Goal: Check status: Check status

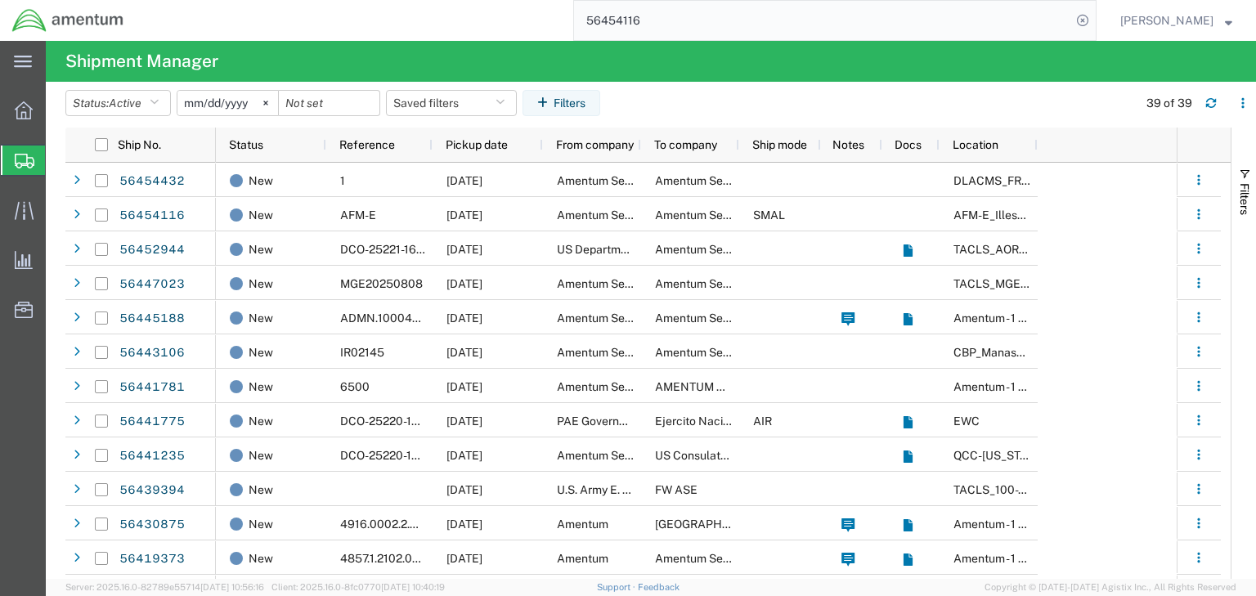
click at [640, 22] on input "56454116" at bounding box center [822, 20] width 497 height 39
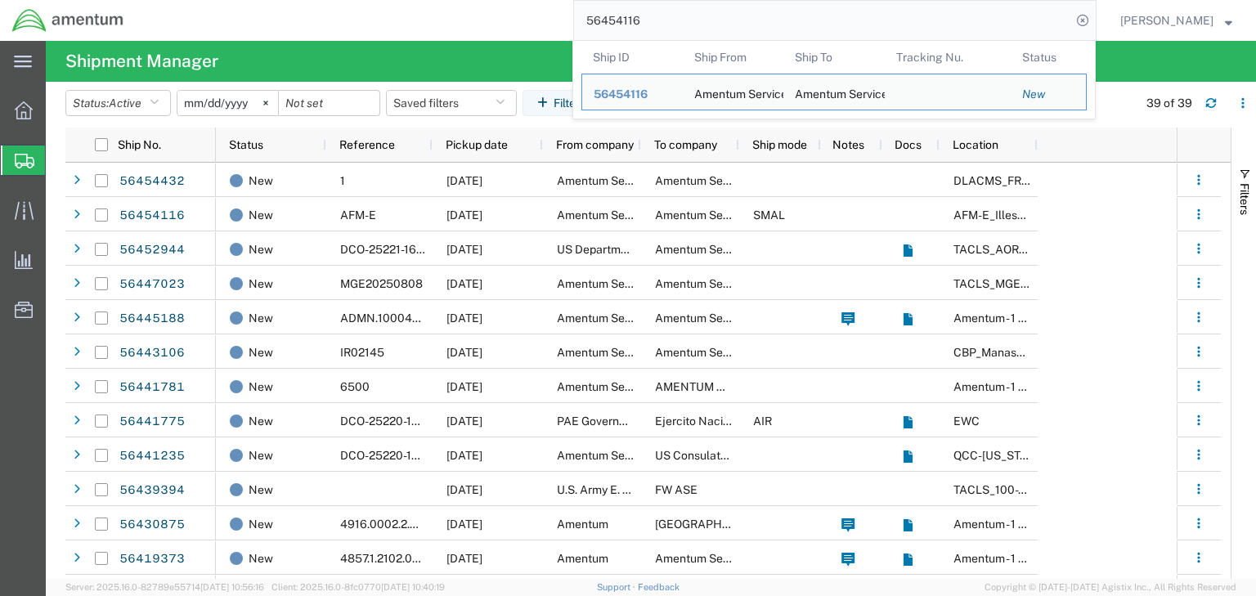
paste input "510"
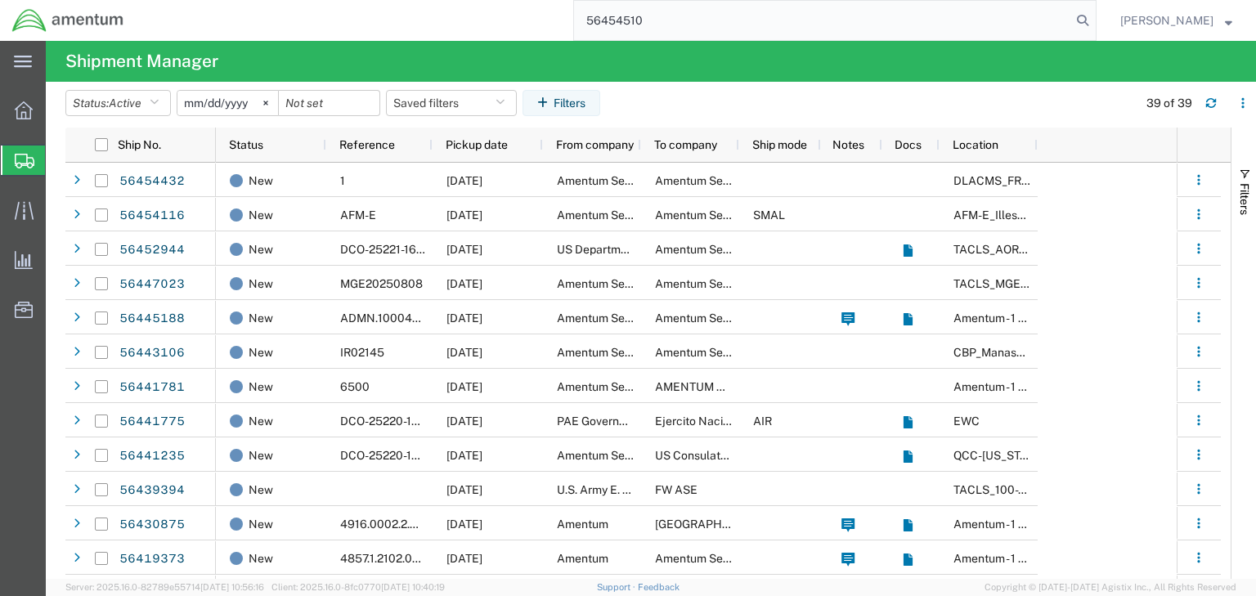
type input "56454510"
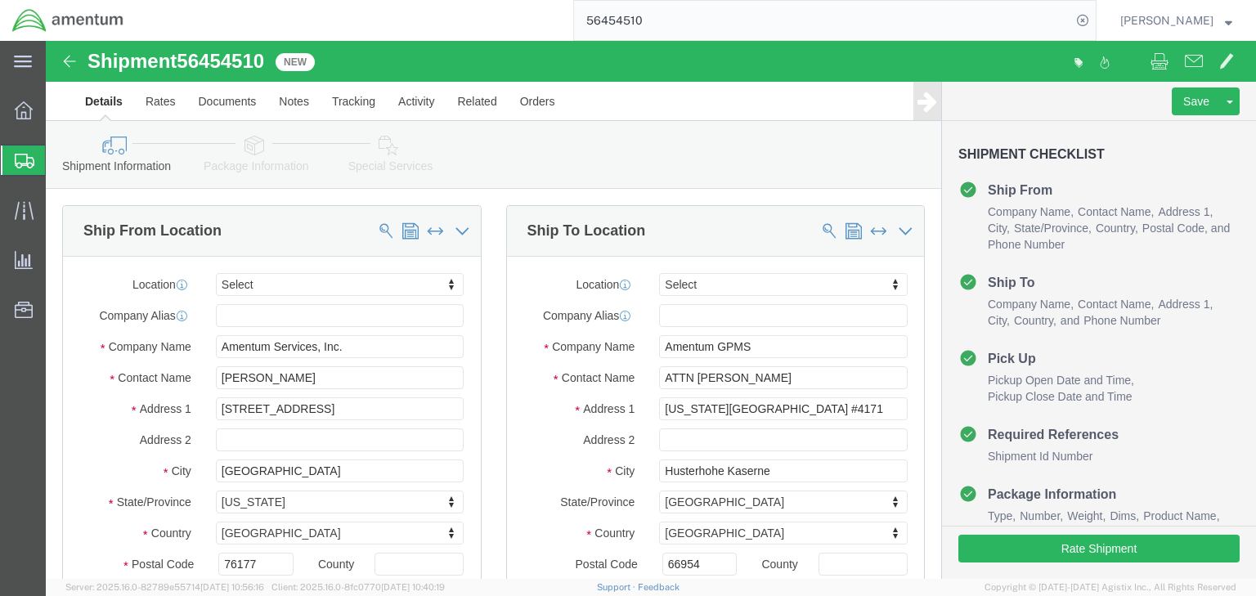
select select
click at [641, 29] on input "56454510" at bounding box center [822, 20] width 497 height 39
type input "56454510"
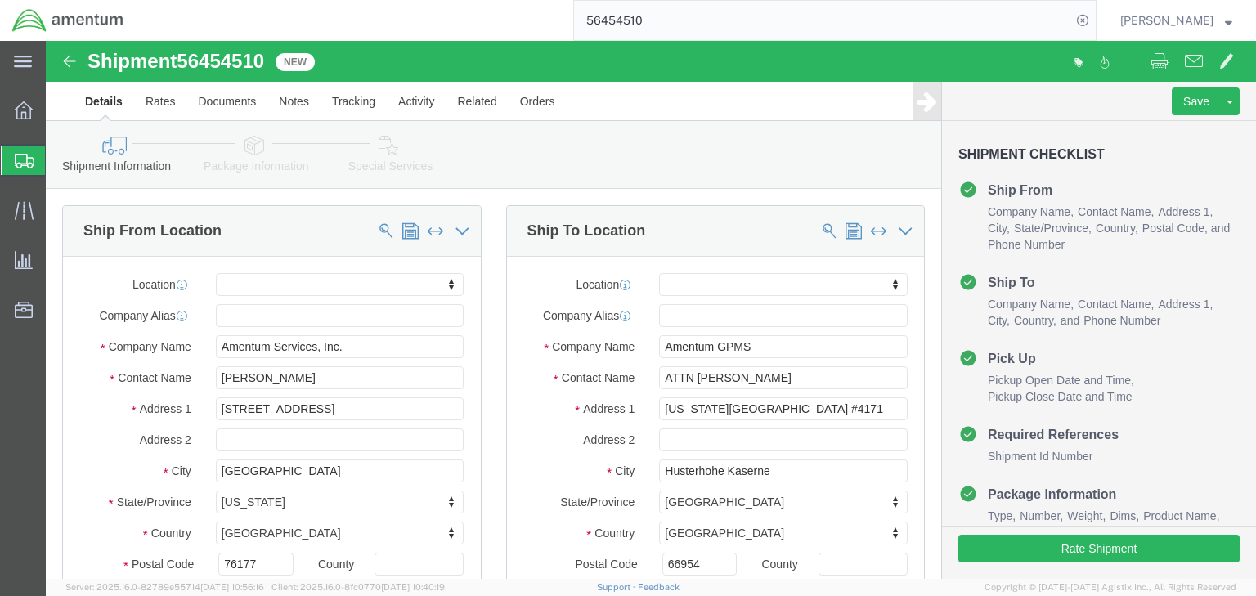
click icon
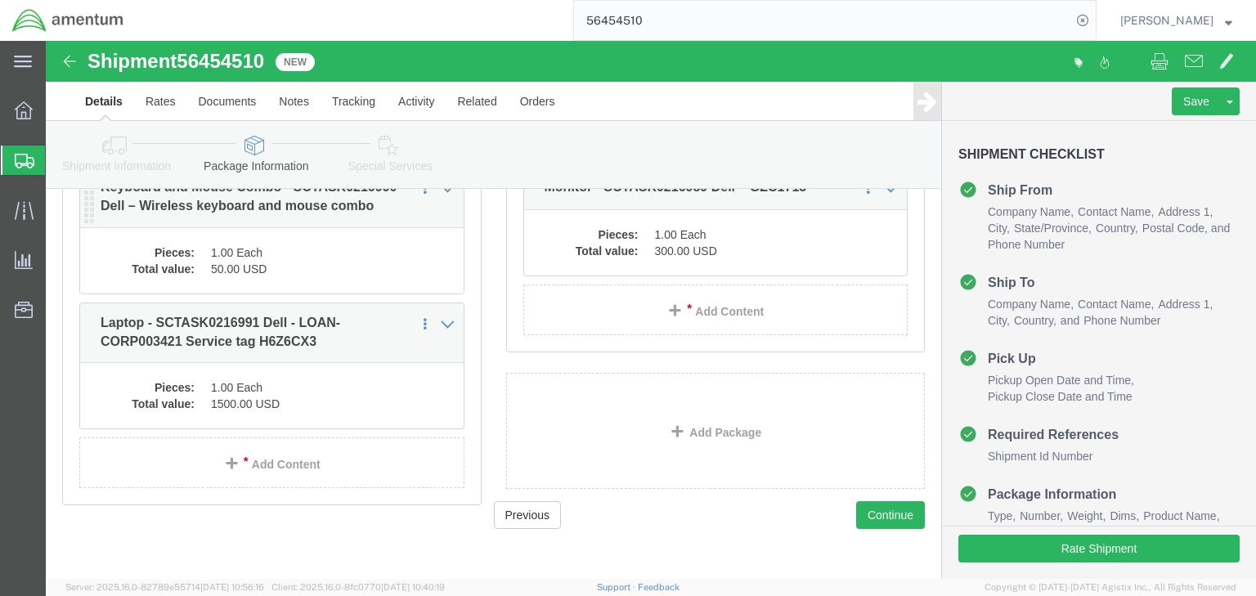
scroll to position [239, 0]
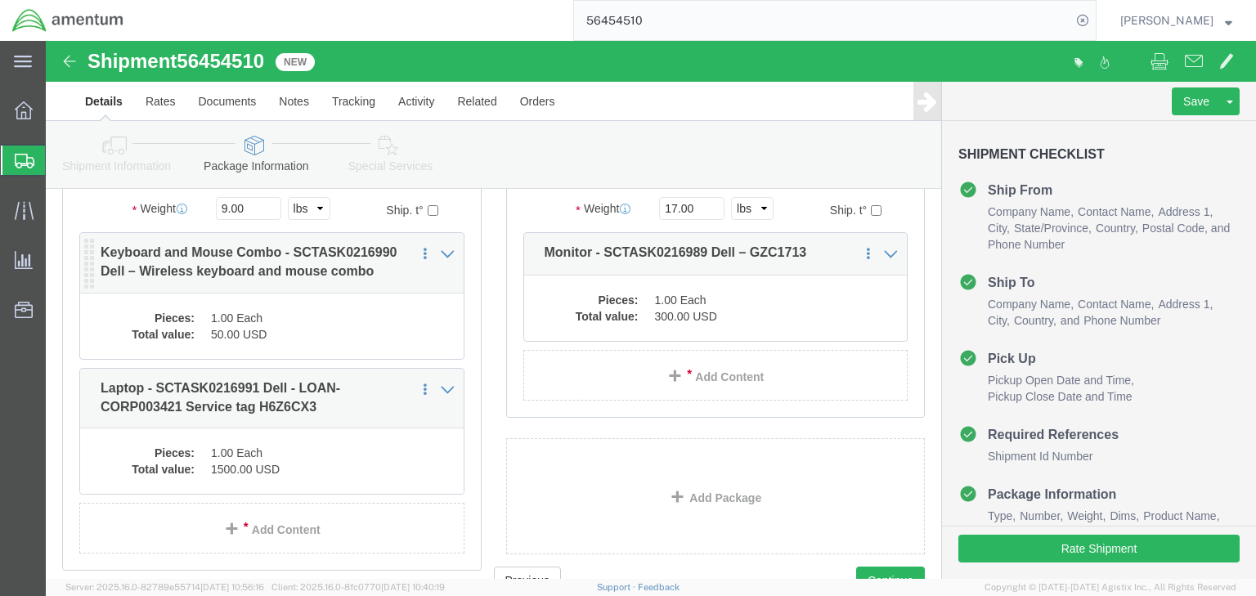
click dd "1.00 Each"
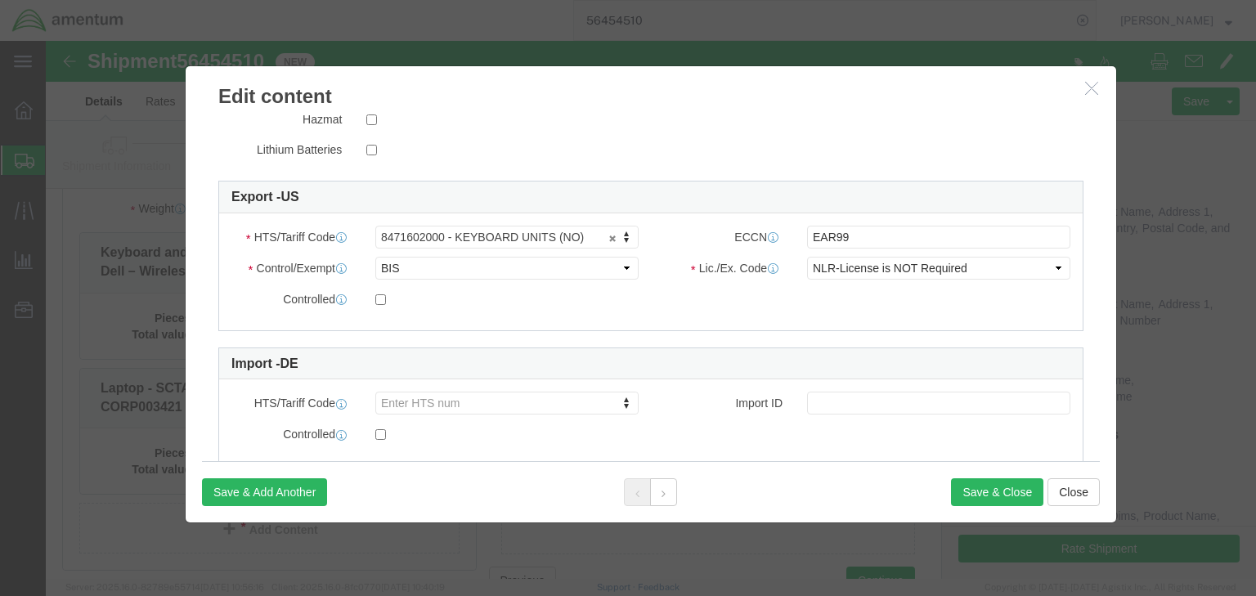
scroll to position [428, 0]
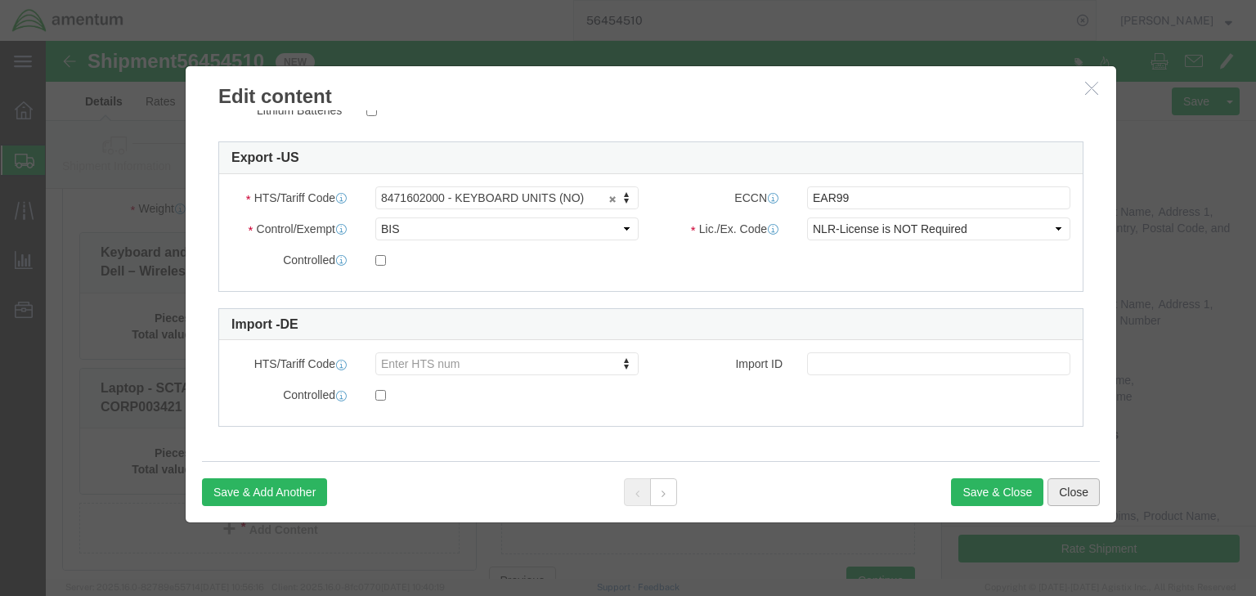
click button "Close"
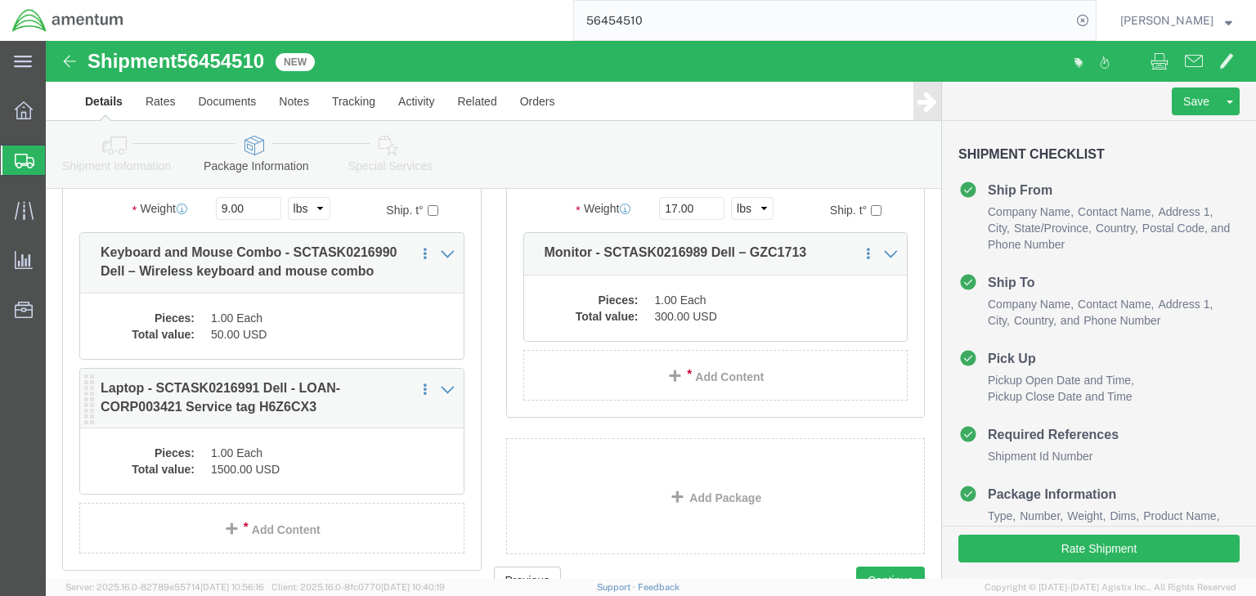
click dd "1.00 Each"
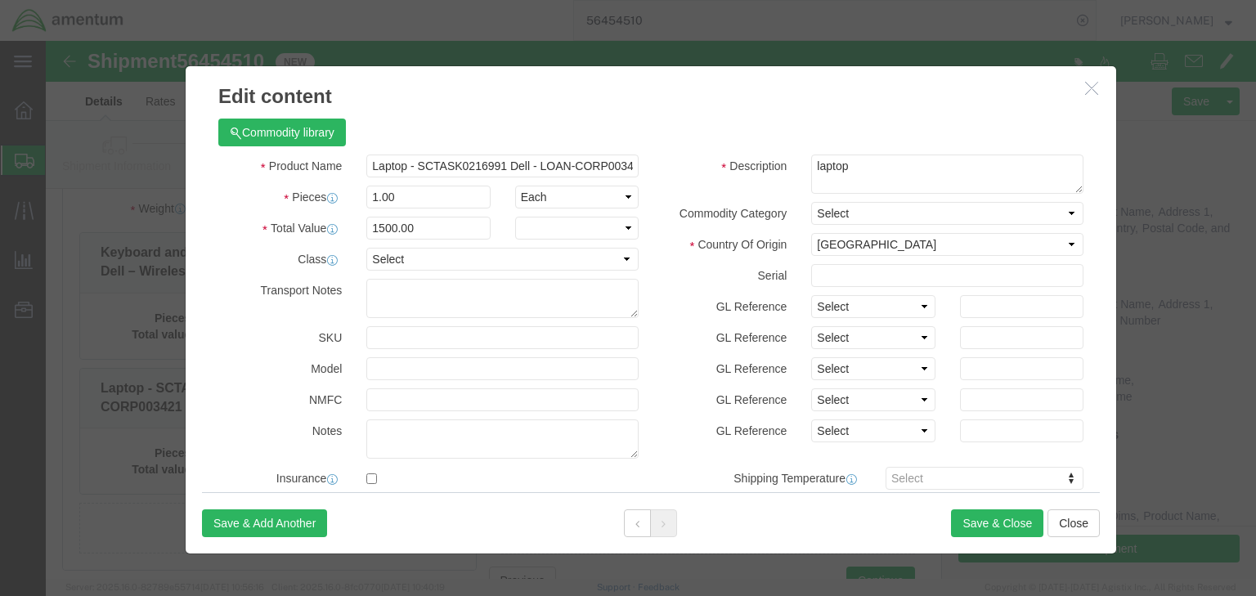
checkbox input "true"
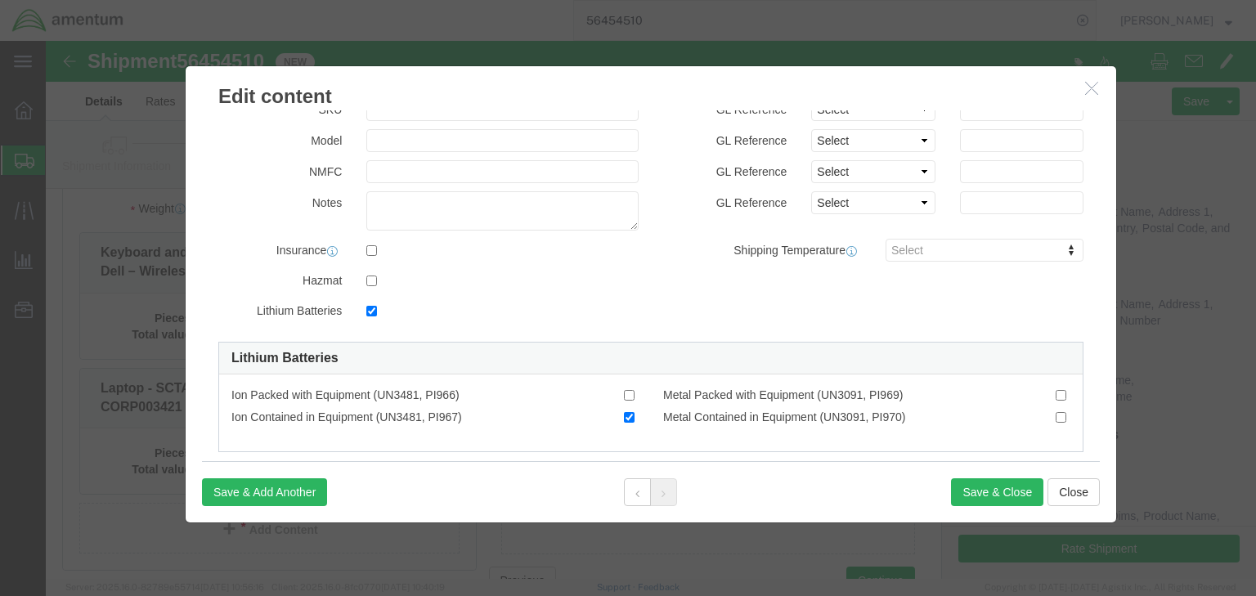
scroll to position [458, 0]
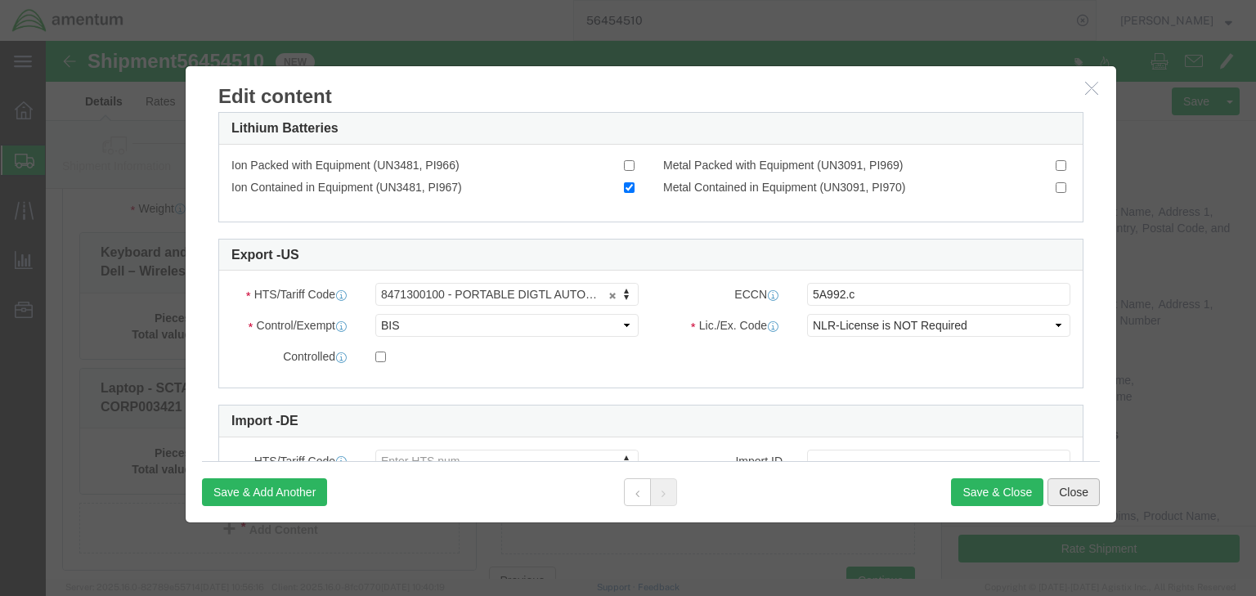
click button "Close"
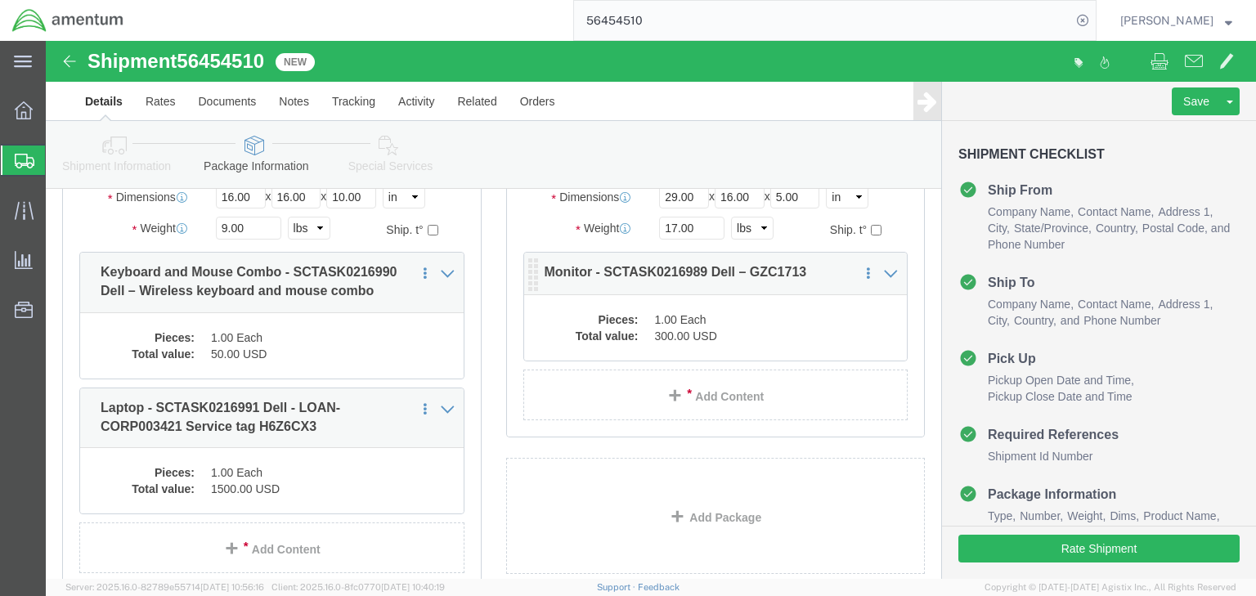
scroll to position [108, 0]
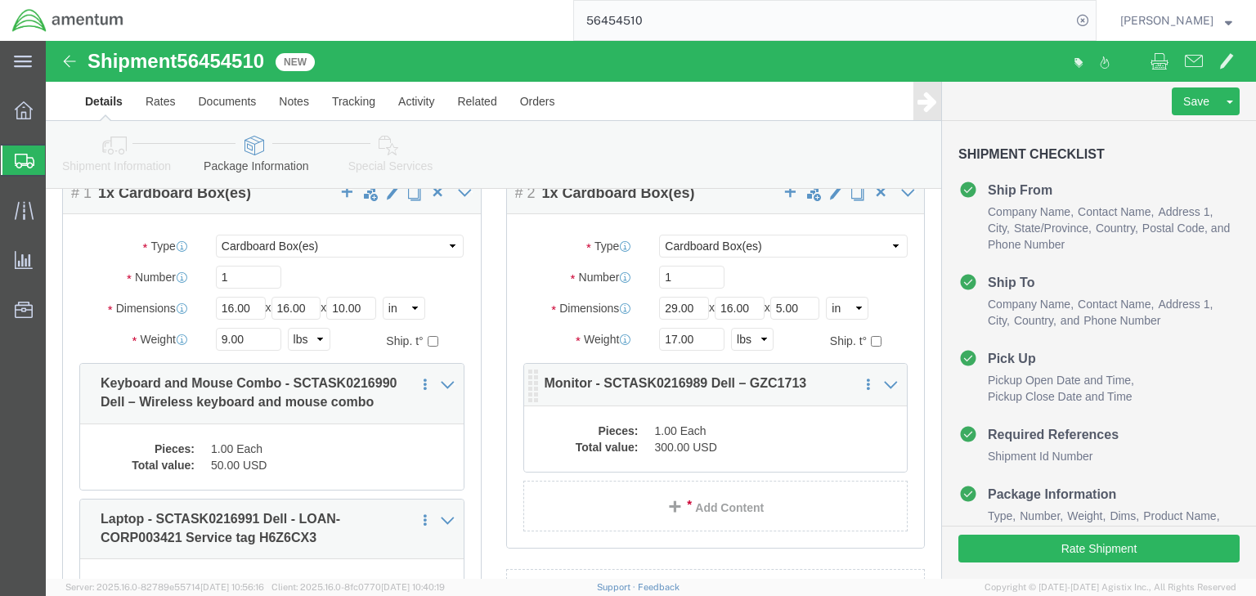
click dd "1.00 Each"
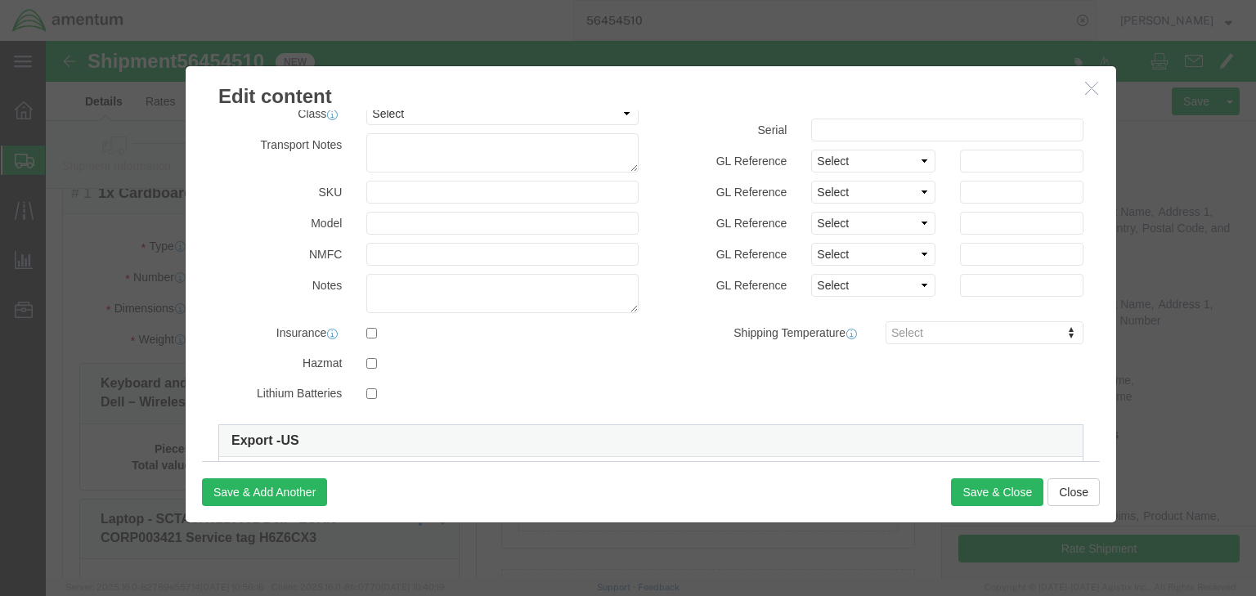
scroll to position [392, 0]
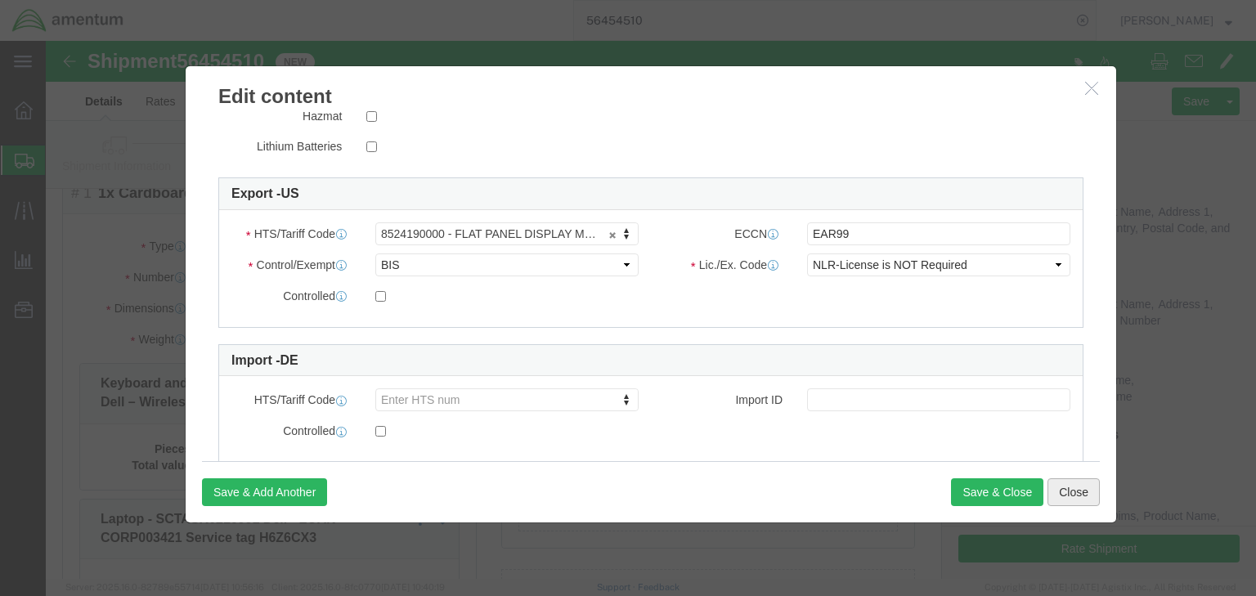
click button "Close"
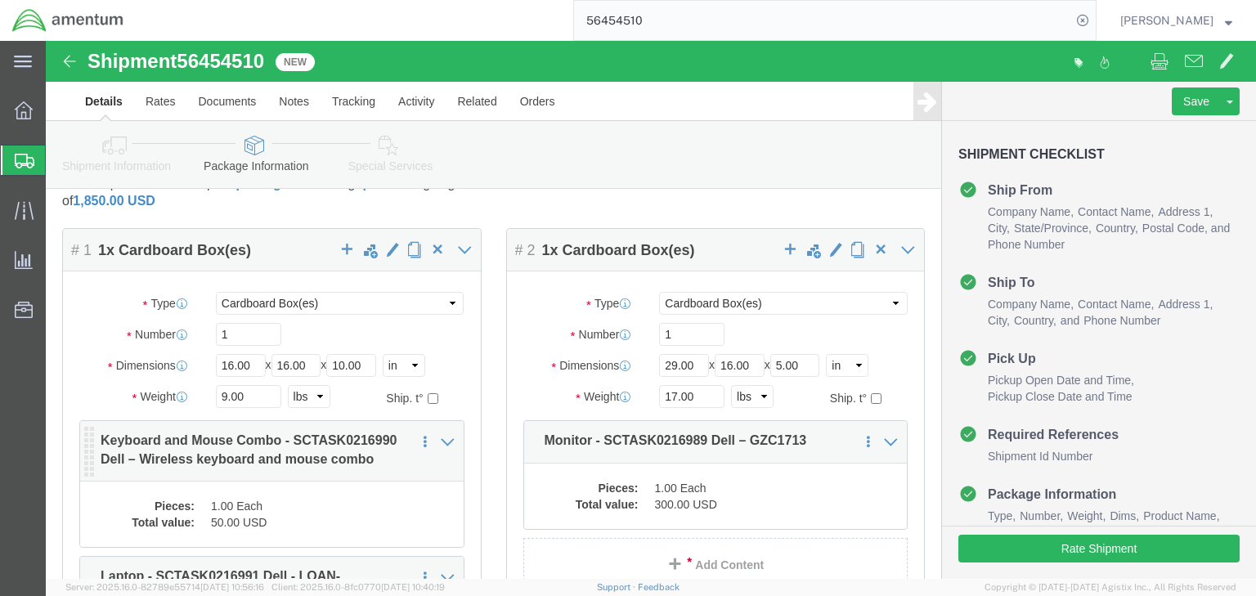
scroll to position [0, 0]
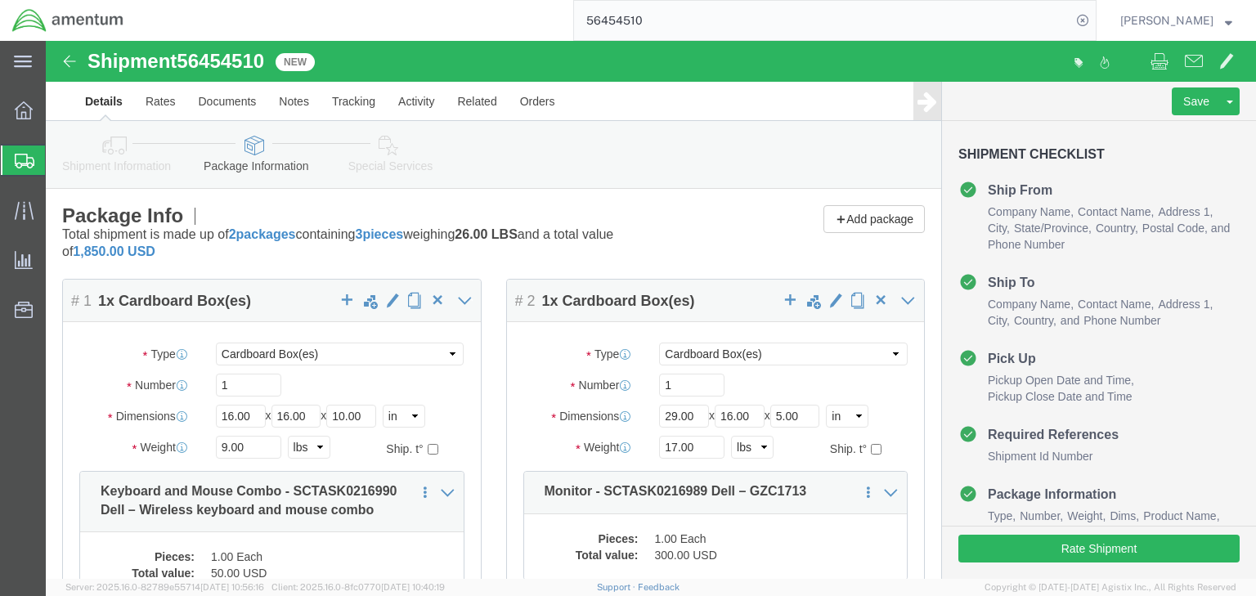
click icon
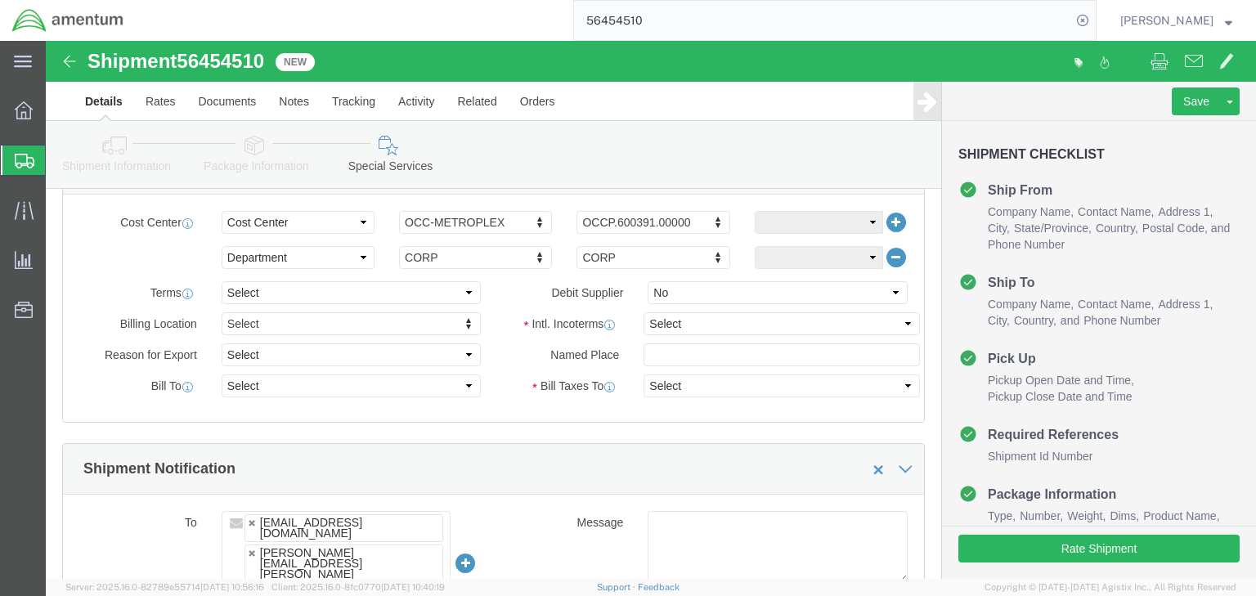
scroll to position [1112, 0]
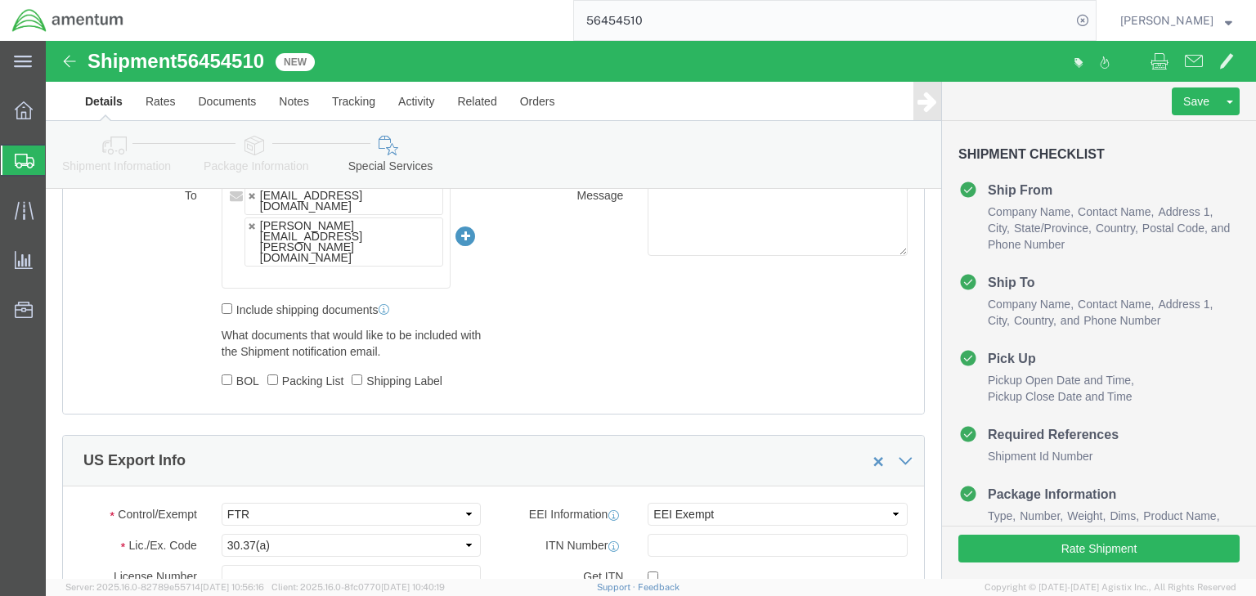
click icon
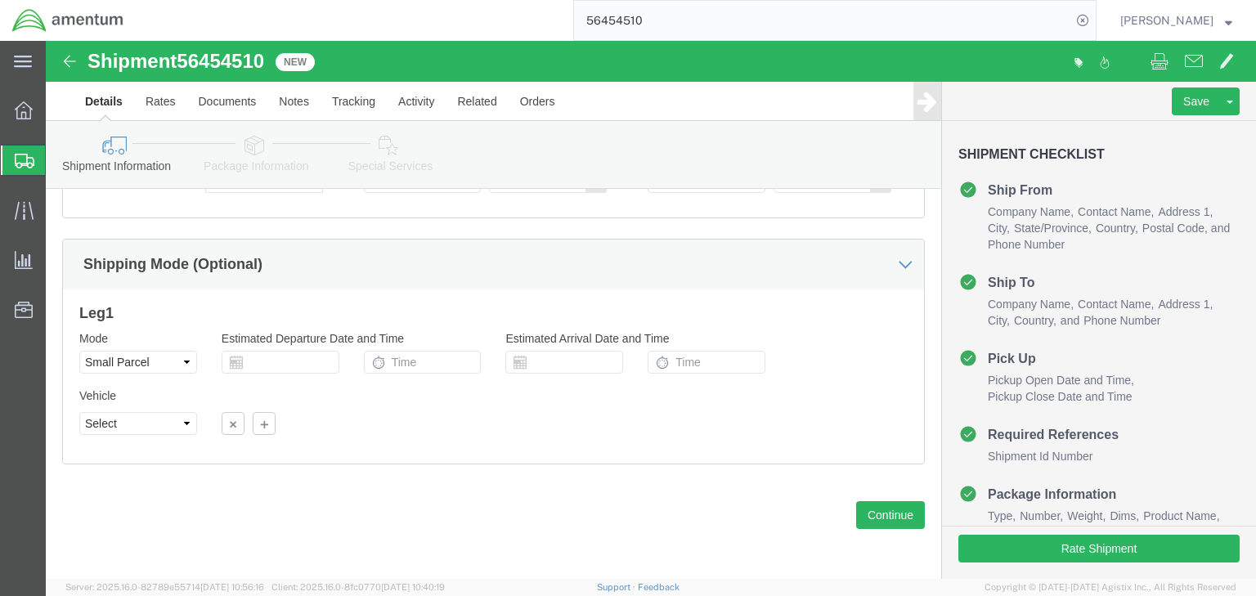
click at [58, 161] on span "Shipments" at bounding box center [51, 160] width 13 height 33
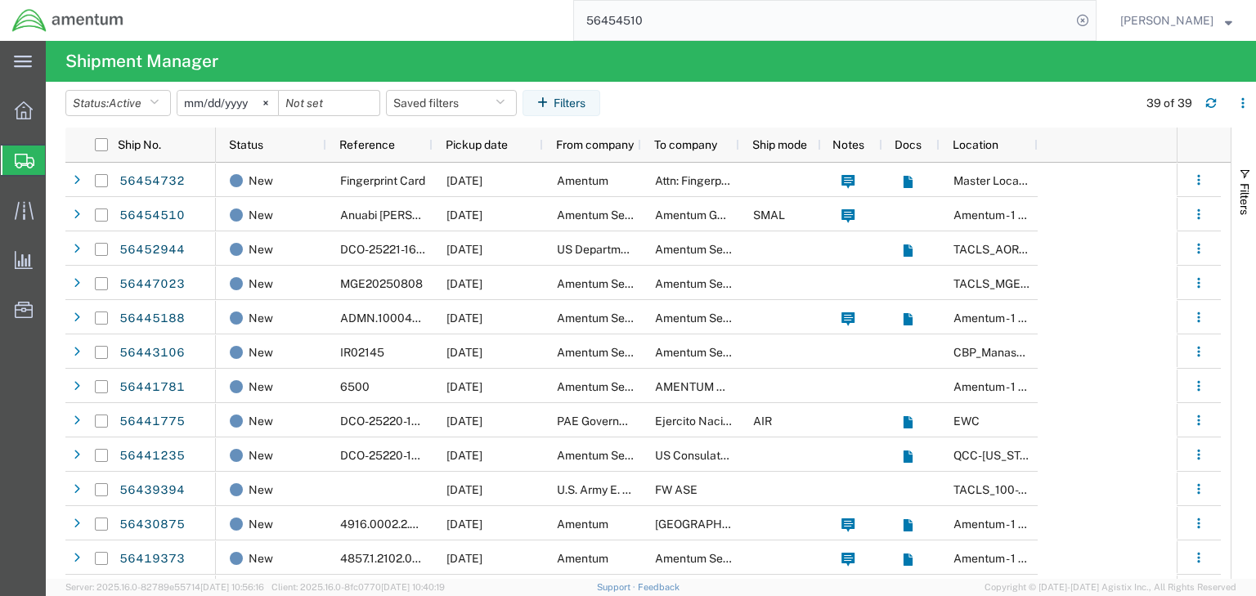
click at [645, 17] on input "56454510" at bounding box center [822, 20] width 497 height 39
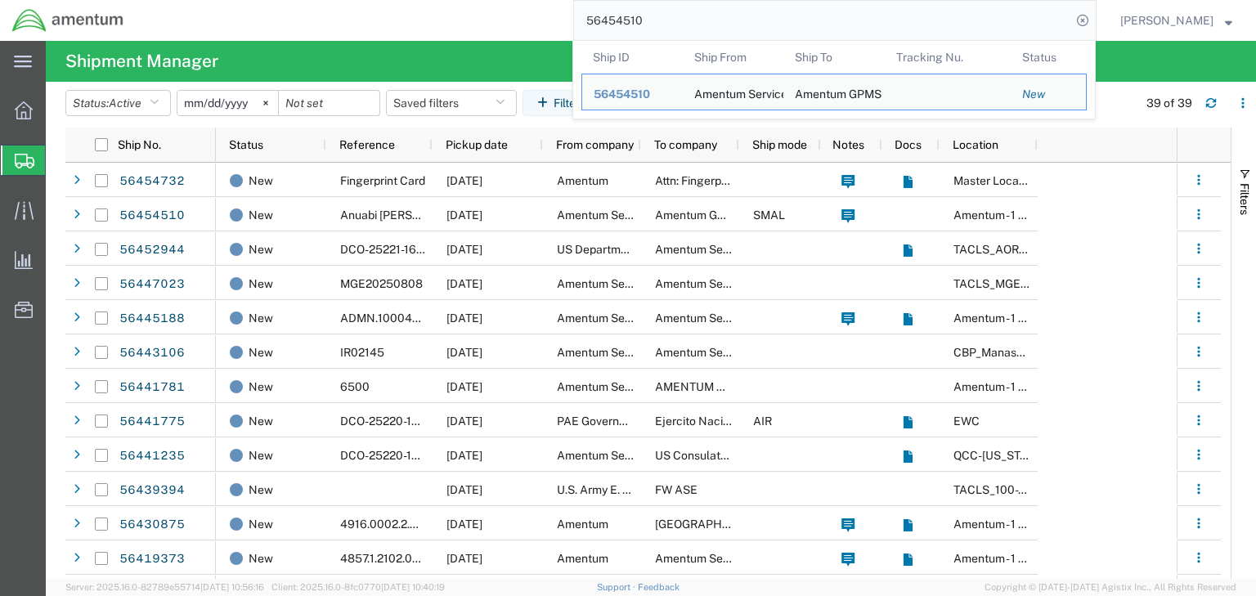
paste input "836"
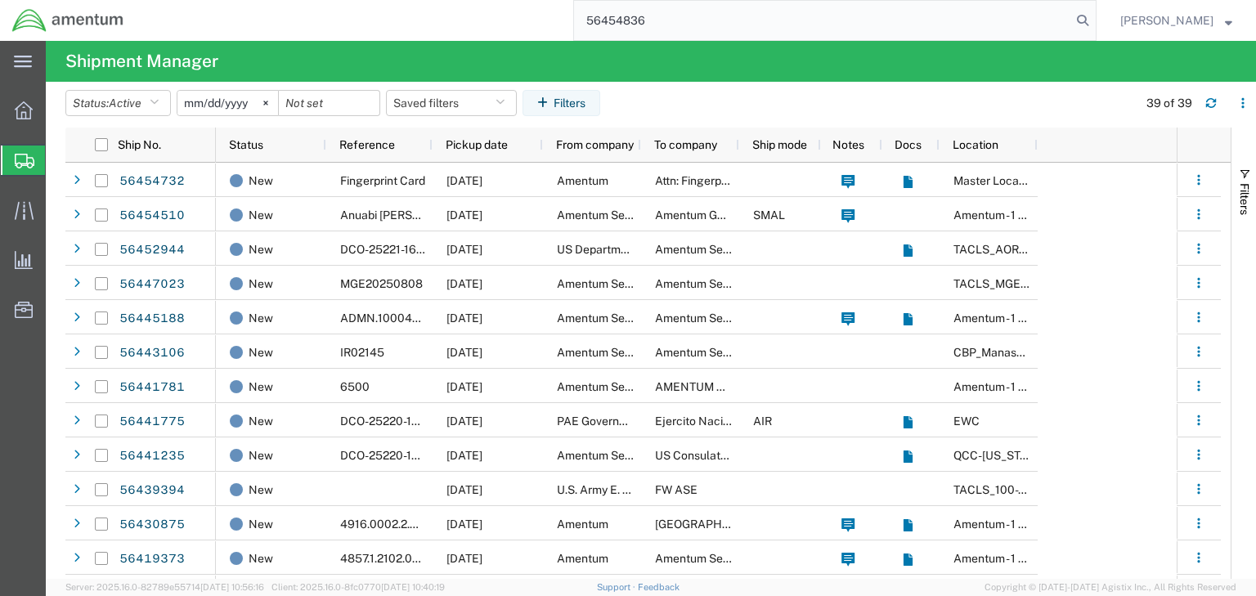
type input "56454836"
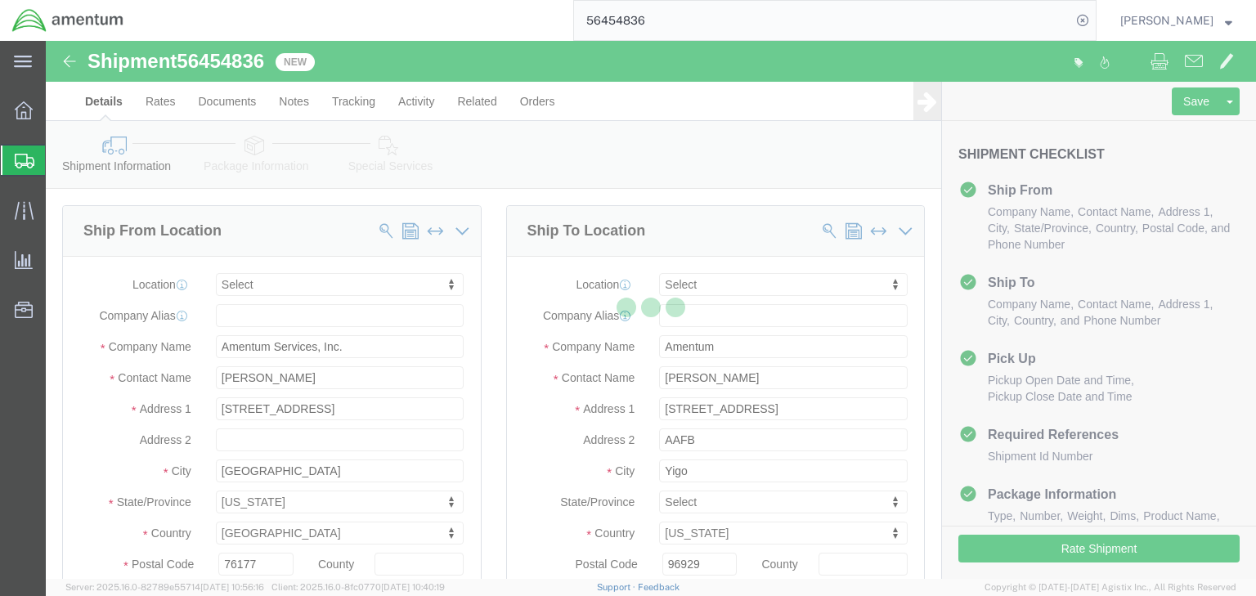
select select
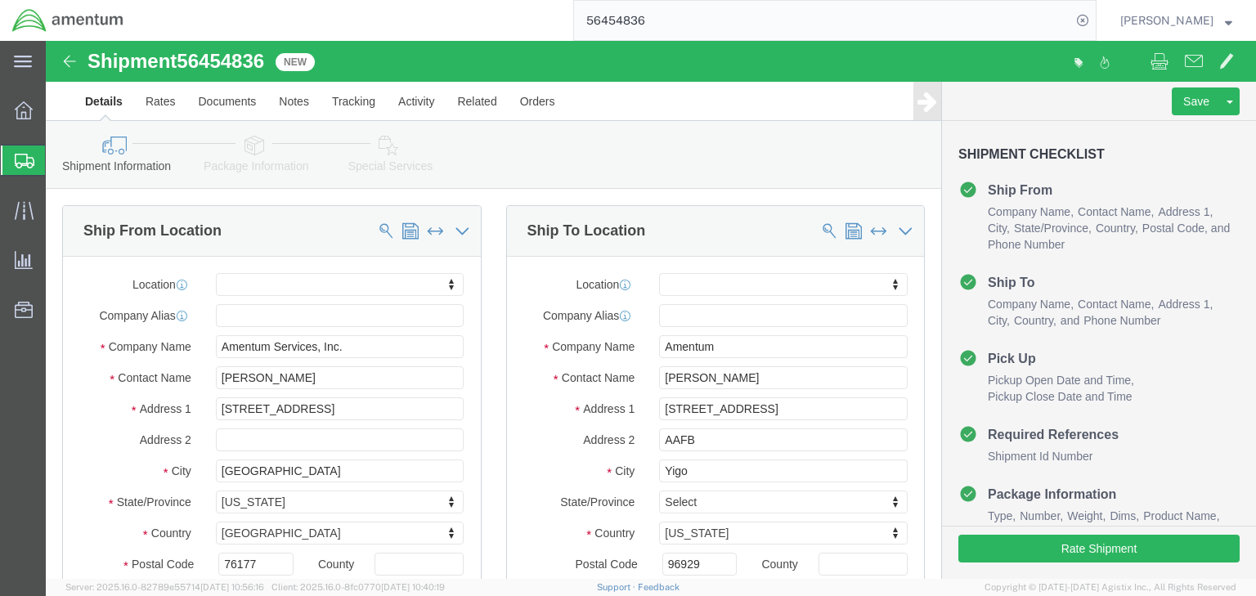
click icon
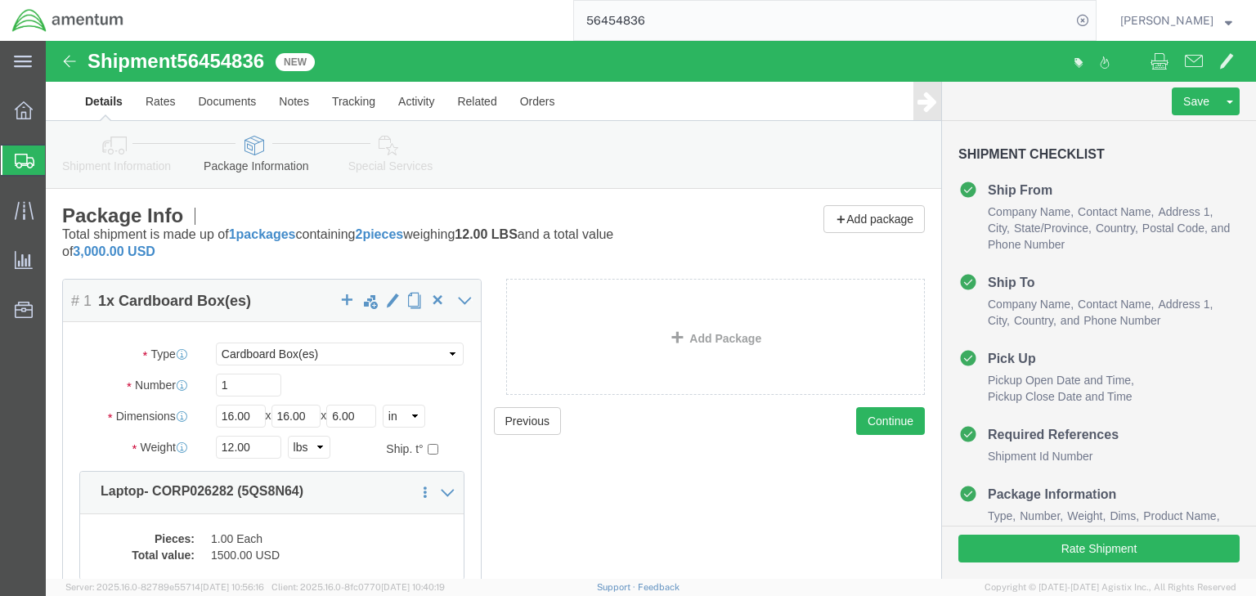
click icon
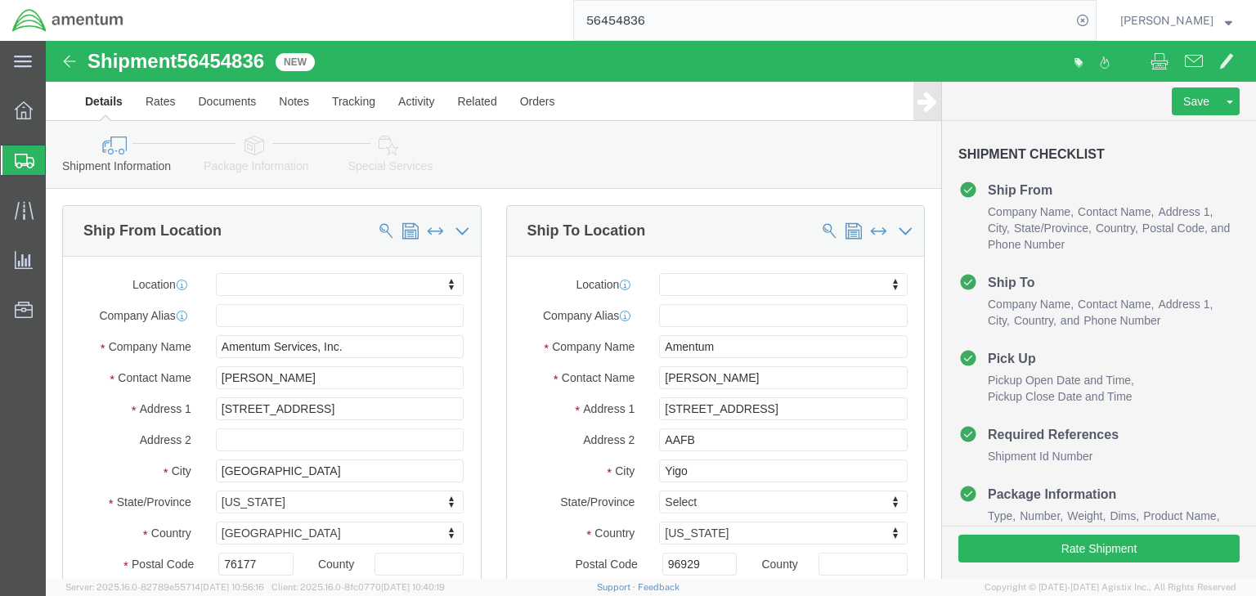
click icon
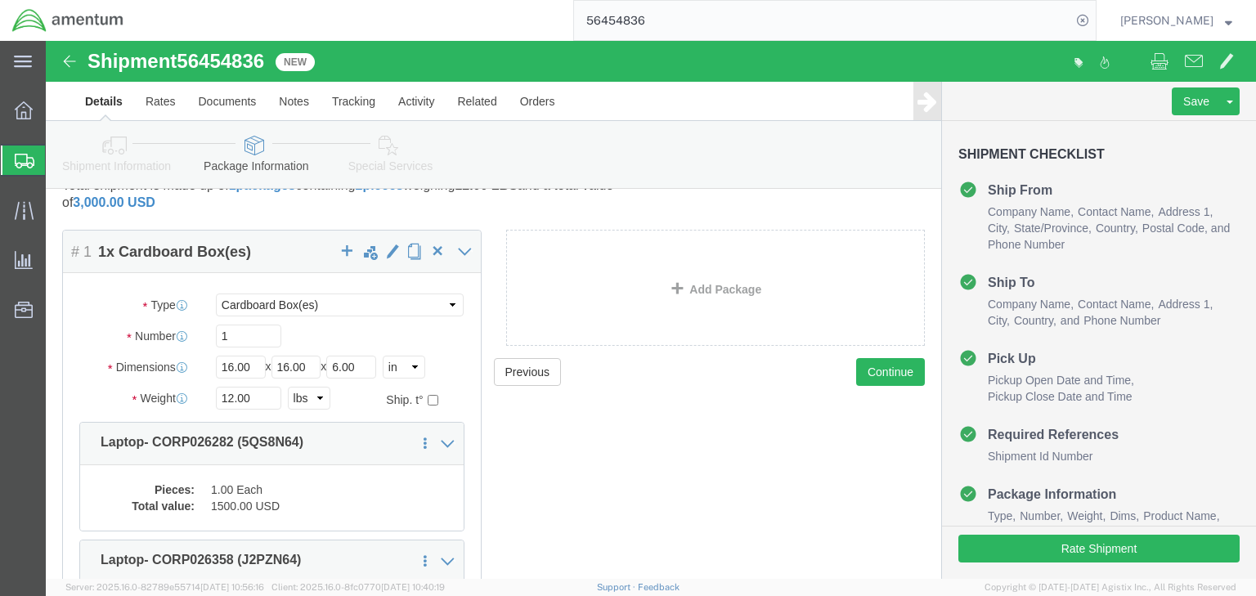
scroll to position [196, 0]
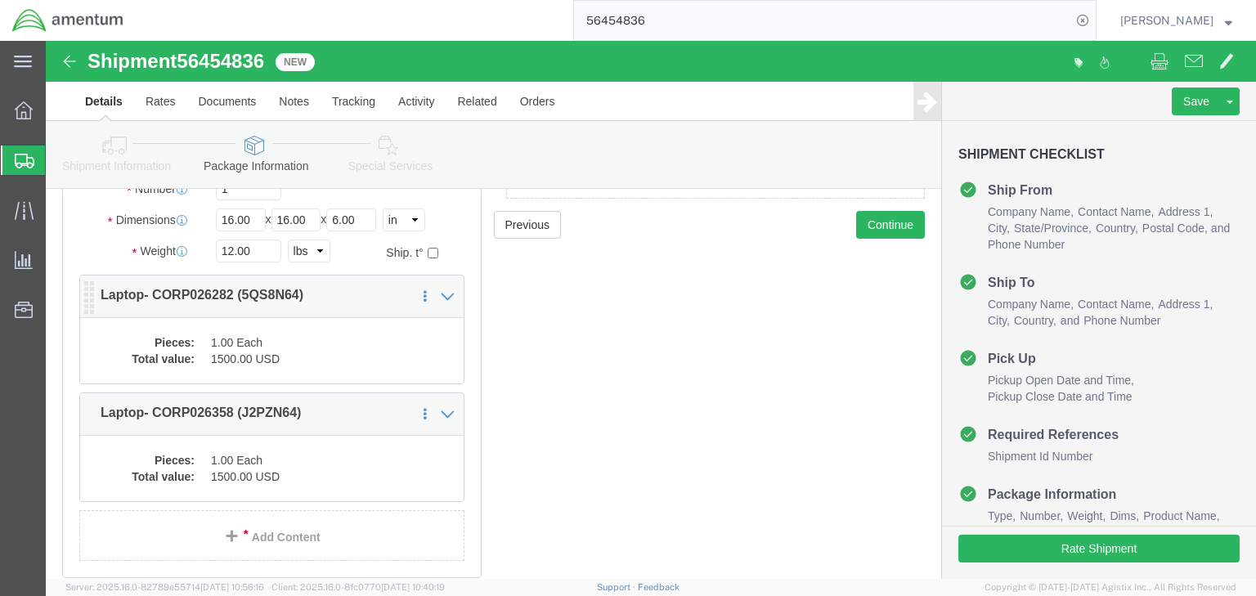
click dd "1.00 Each"
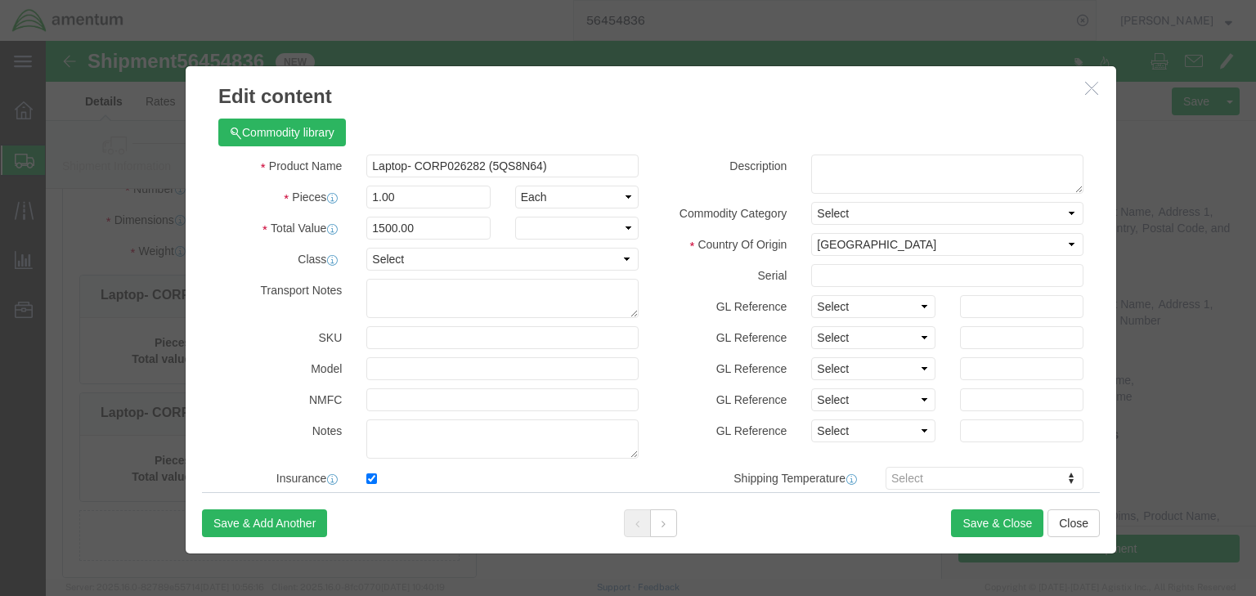
checkbox input "true"
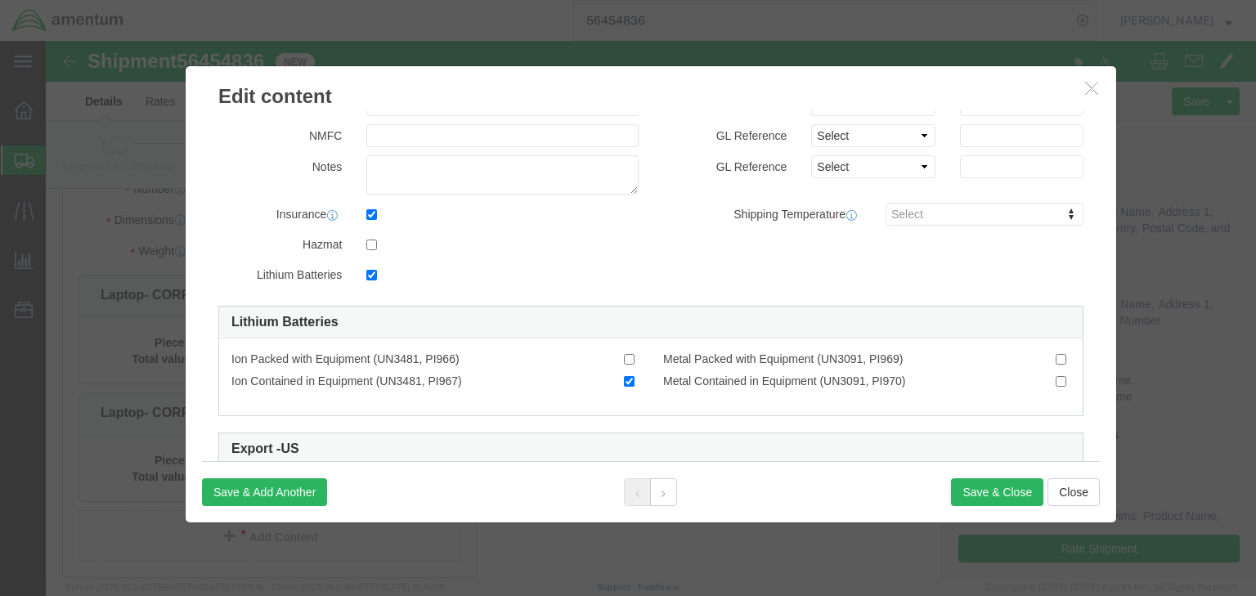
scroll to position [392, 0]
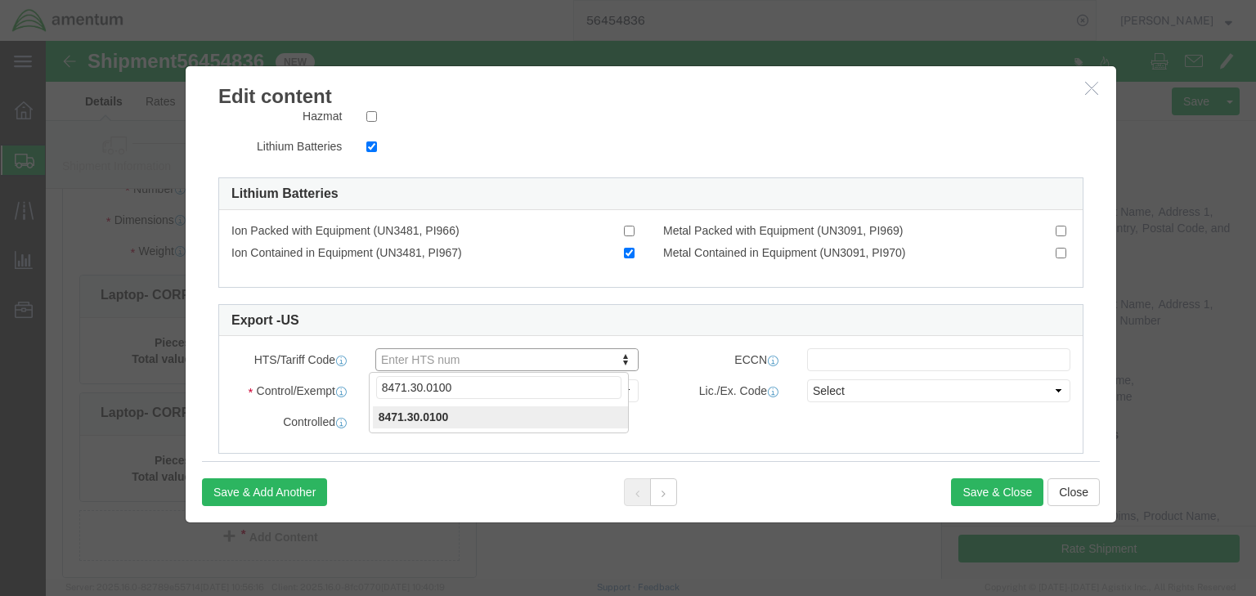
click input "8471.30.0100"
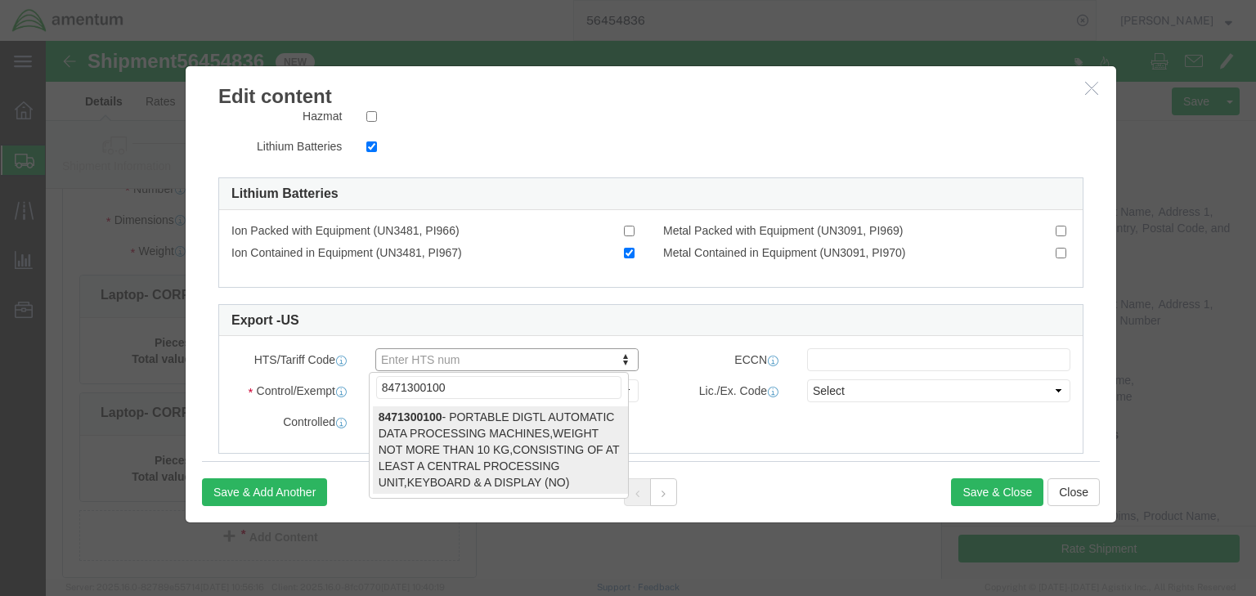
type input "8471300100"
select select "NO"
type input "8471300100"
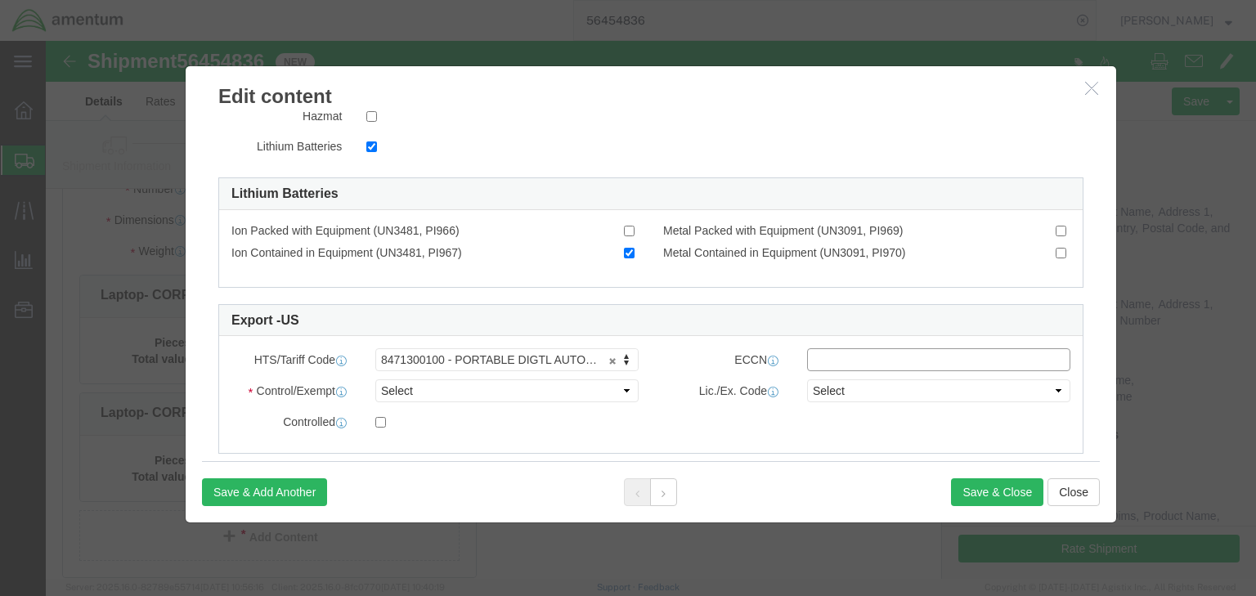
click input "text"
type input "5A992.c"
drag, startPoint x: 511, startPoint y: 350, endPoint x: 499, endPoint y: 360, distance: 15.7
click select "Select ATF BIS DEA EPA FDA FTR ITAR OFAC Other (OPA)"
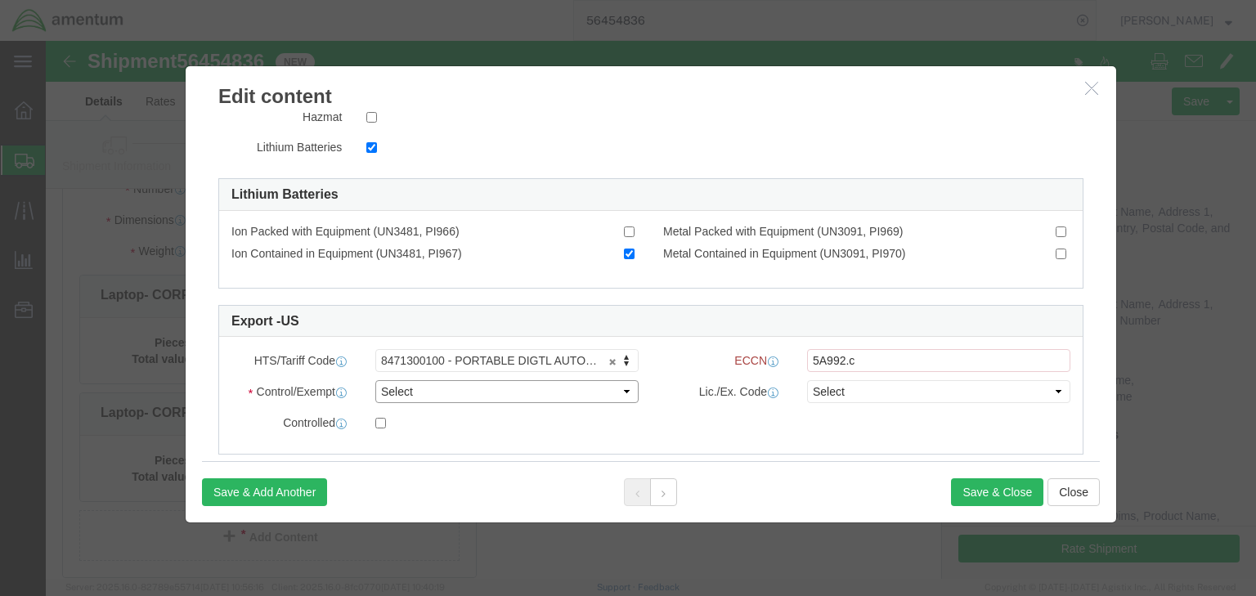
select select "BIS"
click select "Select ATF BIS DEA EPA FDA FTR ITAR OFAC Other (OPA)"
click select "Select AGR-Agricultural APP-Computers APR-Additional Permissive Exports AVS-Air…"
select select "NLR"
click select "Select AGR-Agricultural APP-Computers APR-Additional Permissive Exports AVS-Air…"
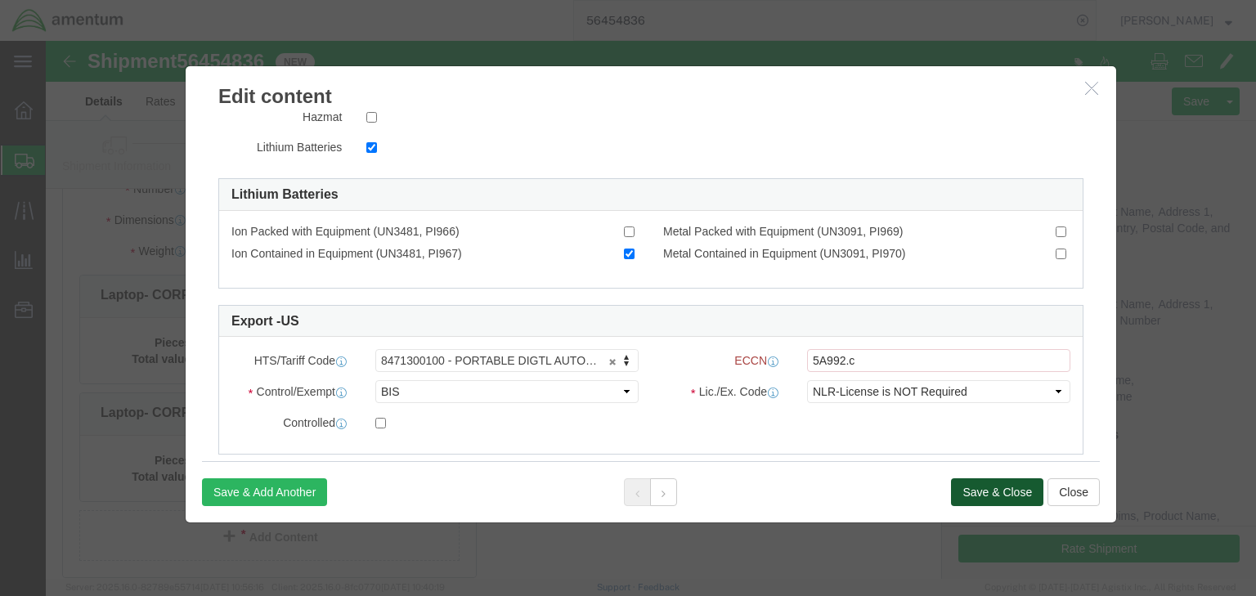
click button "Save & Close"
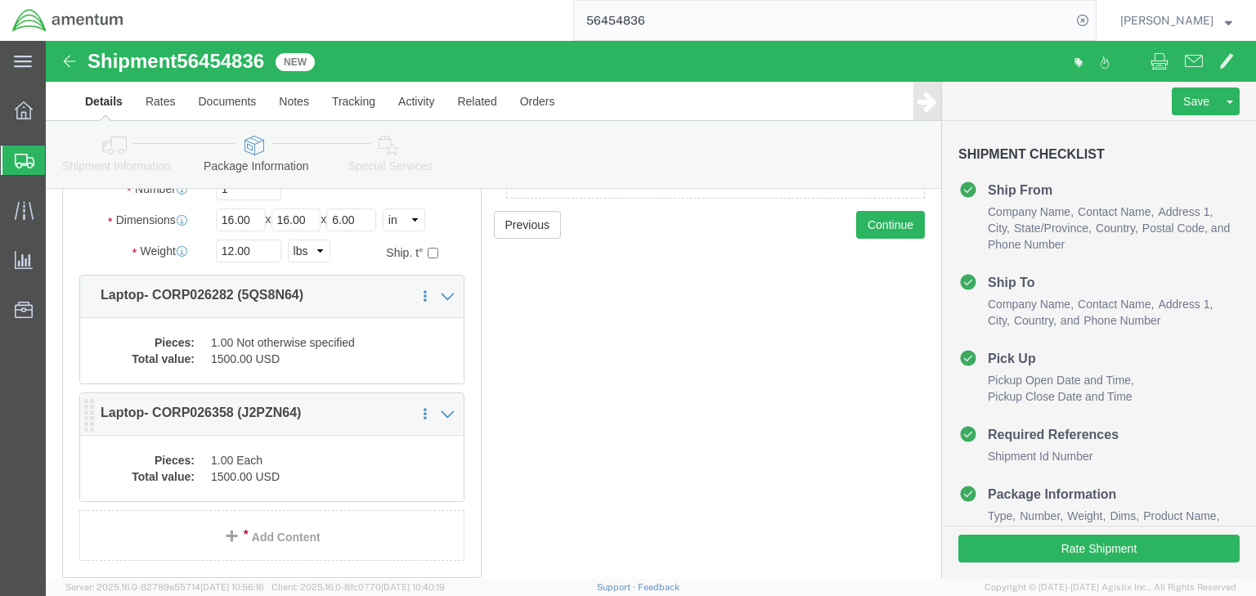
click dd "1.00 Each"
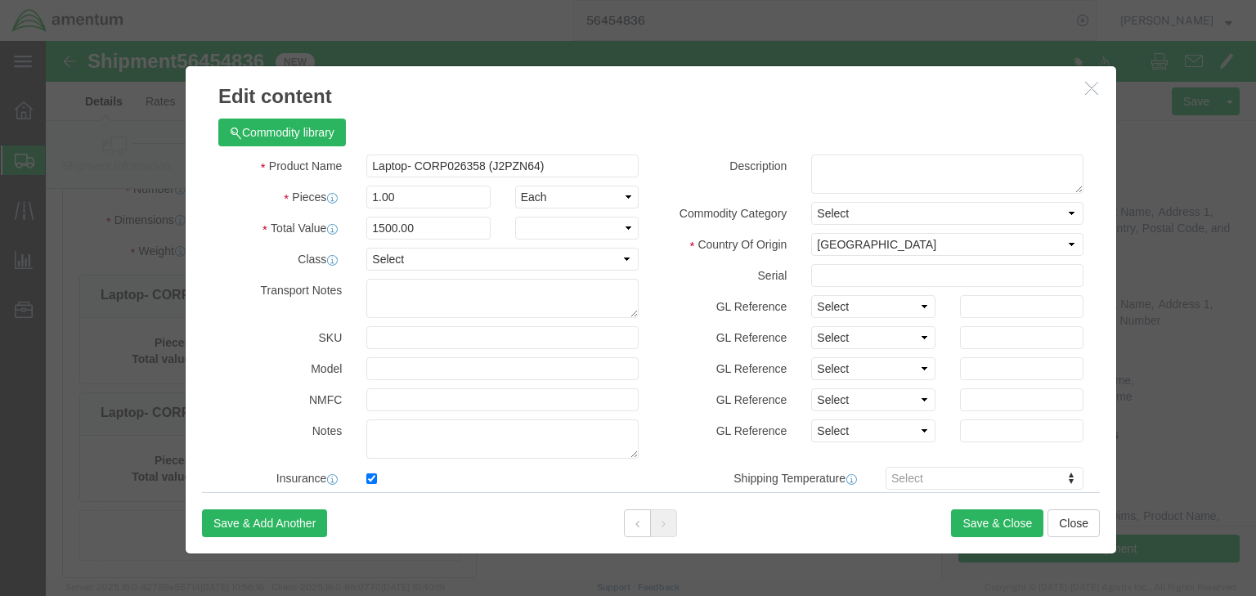
checkbox input "true"
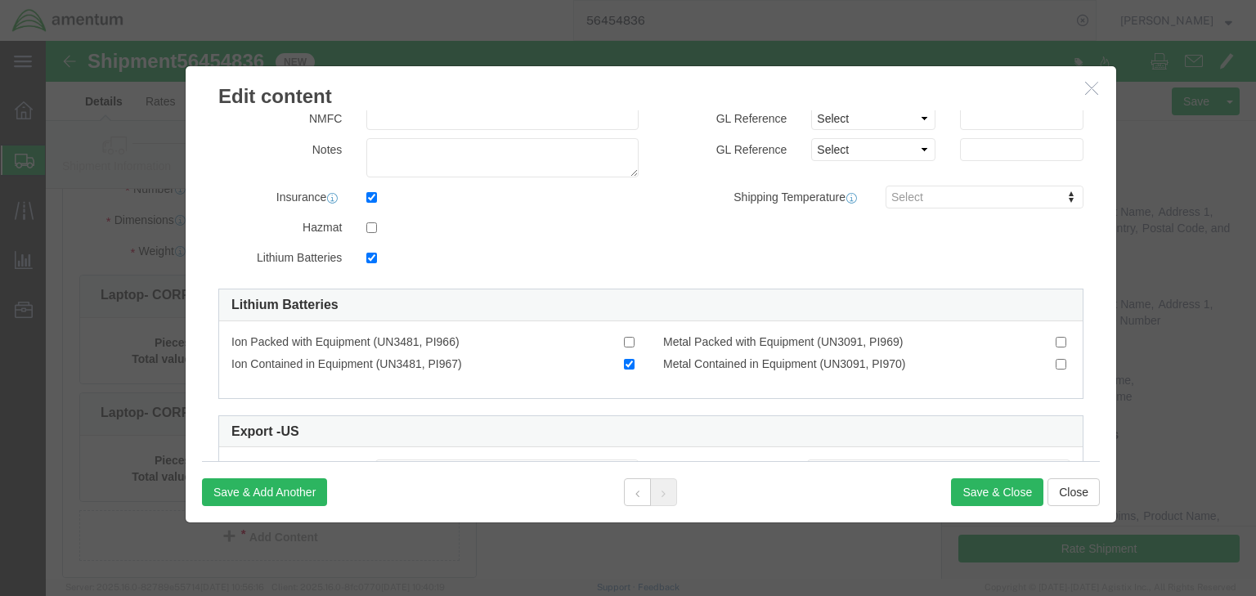
scroll to position [392, 0]
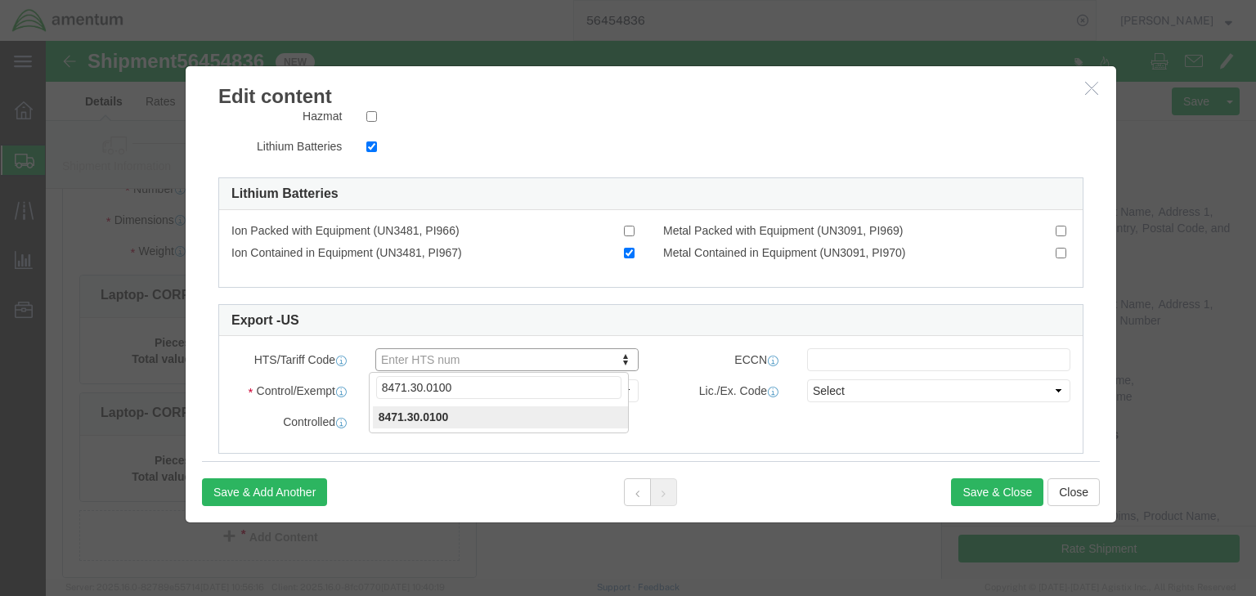
click input "8471.30.0100"
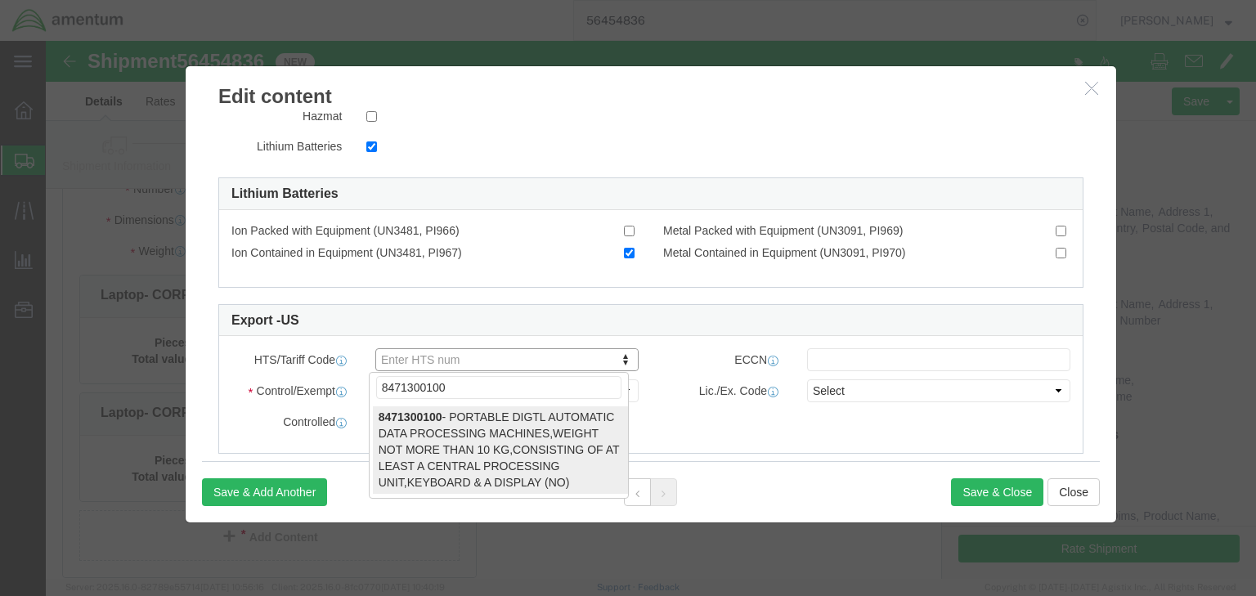
type input "8471300100"
select select "NO"
type input "8471300100"
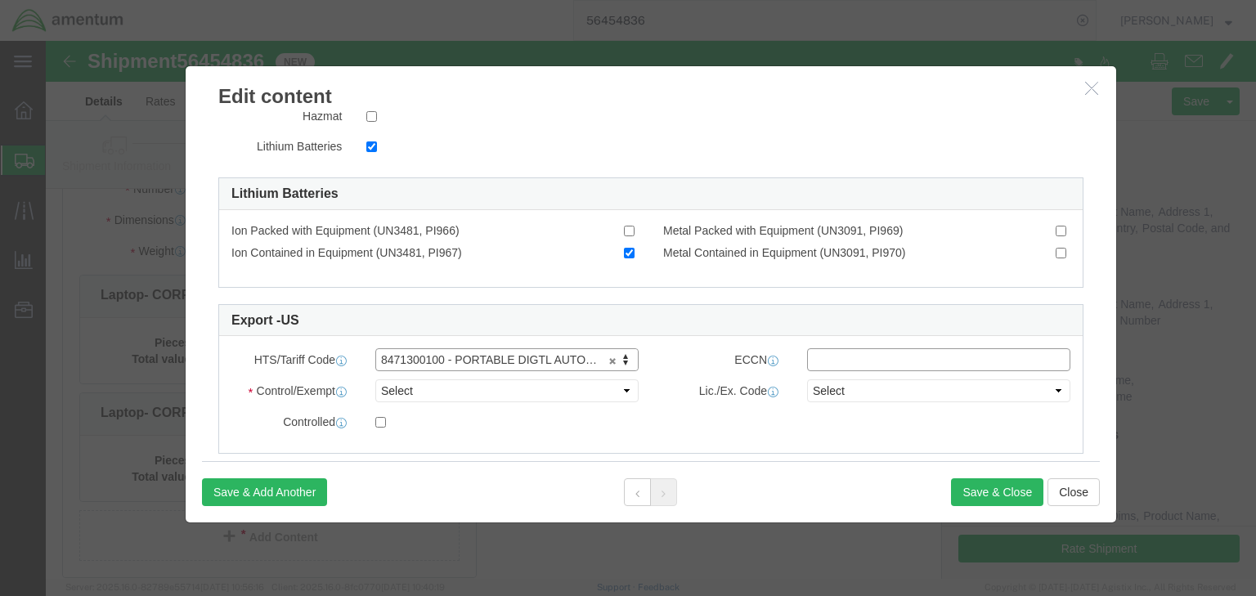
click input "text"
type input "5A992.c"
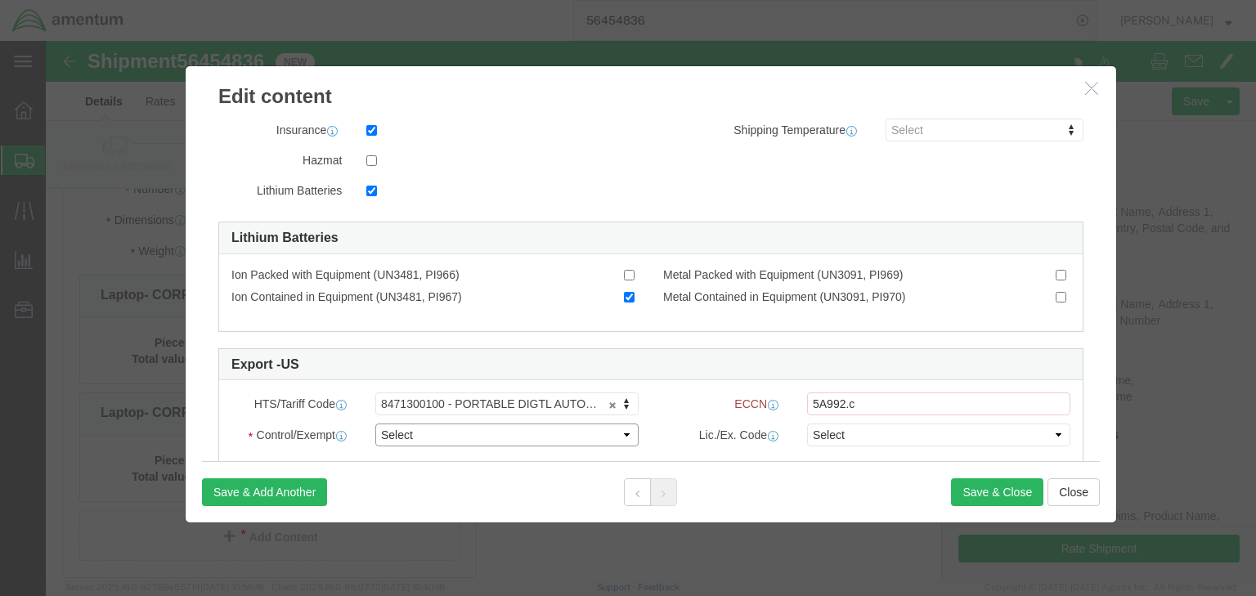
click select "Select ATF BIS DEA EPA FDA FTR ITAR OFAC Other (OPA)"
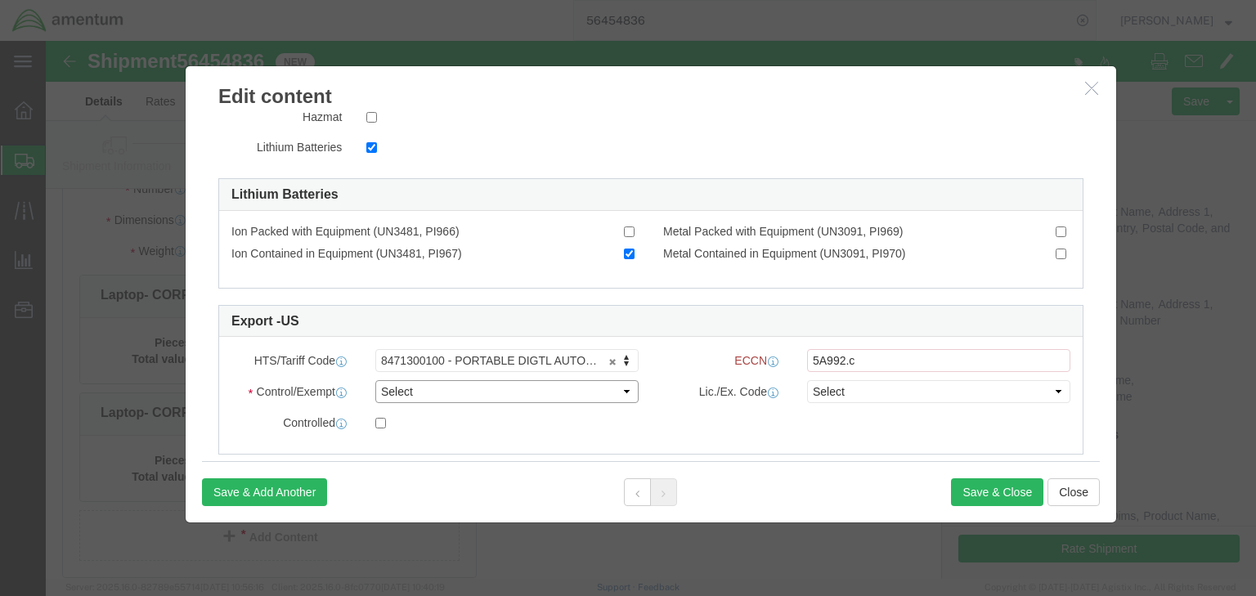
select select "BIS"
click select "Select ATF BIS DEA EPA FDA FTR ITAR OFAC Other (OPA)"
click select "Select AGR-Agricultural APP-Computers APR-Additional Permissive Exports AVS-Air…"
select select "NLR"
click select "Select AGR-Agricultural APP-Computers APR-Additional Permissive Exports AVS-Air…"
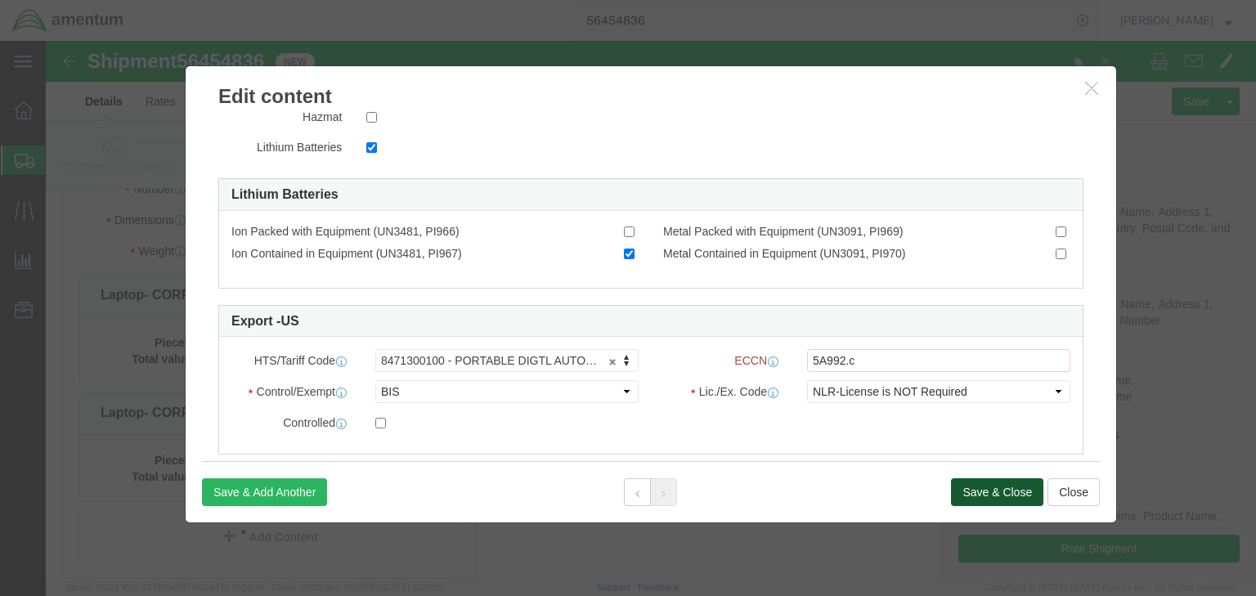
click button "Save & Close"
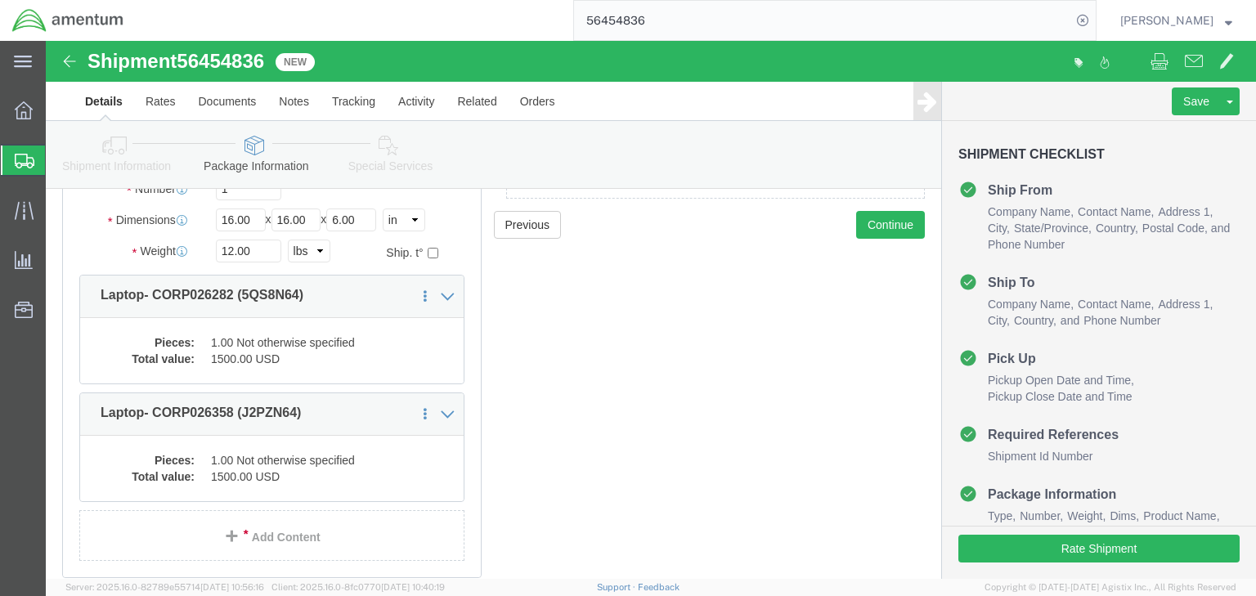
click icon
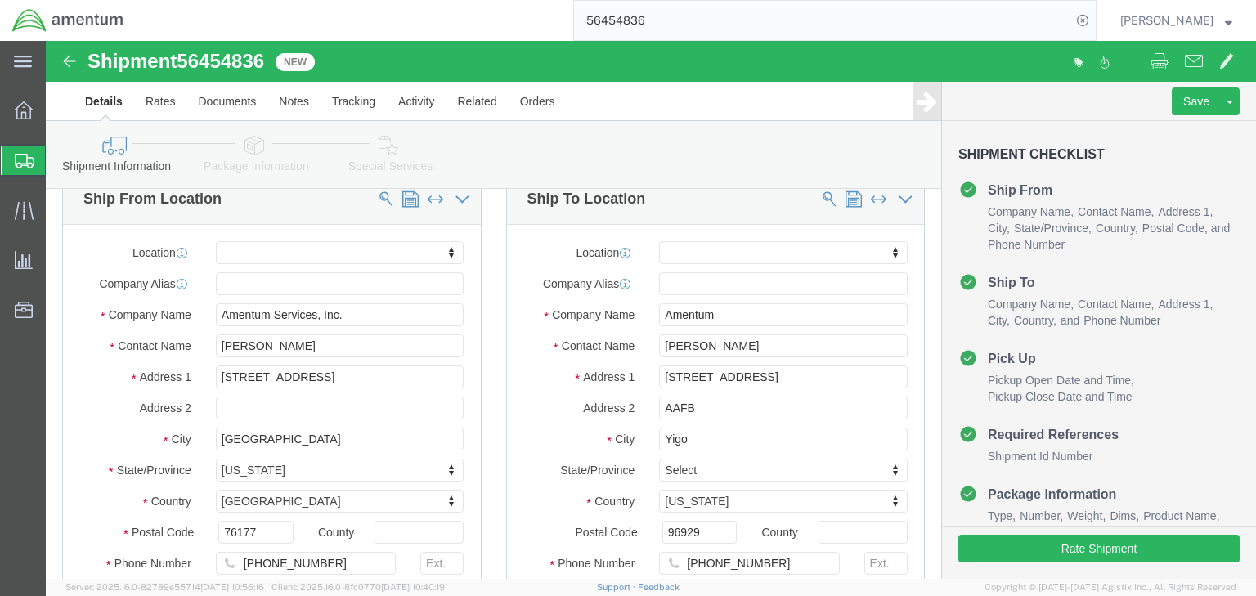
scroll to position [29, 0]
click icon
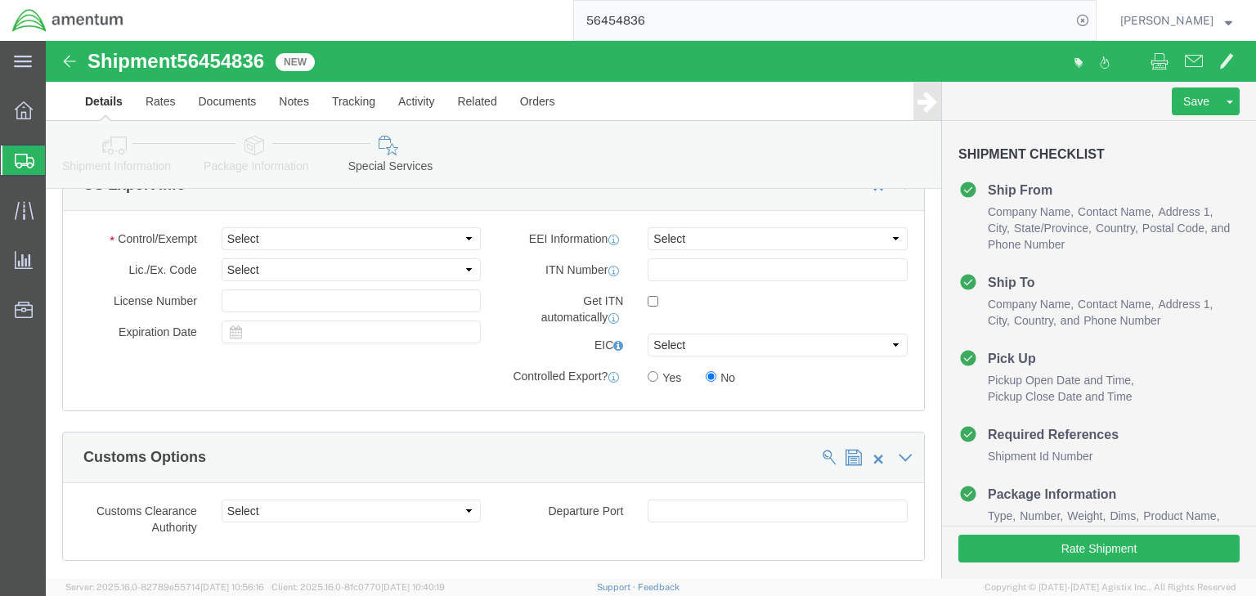
scroll to position [1308, 0]
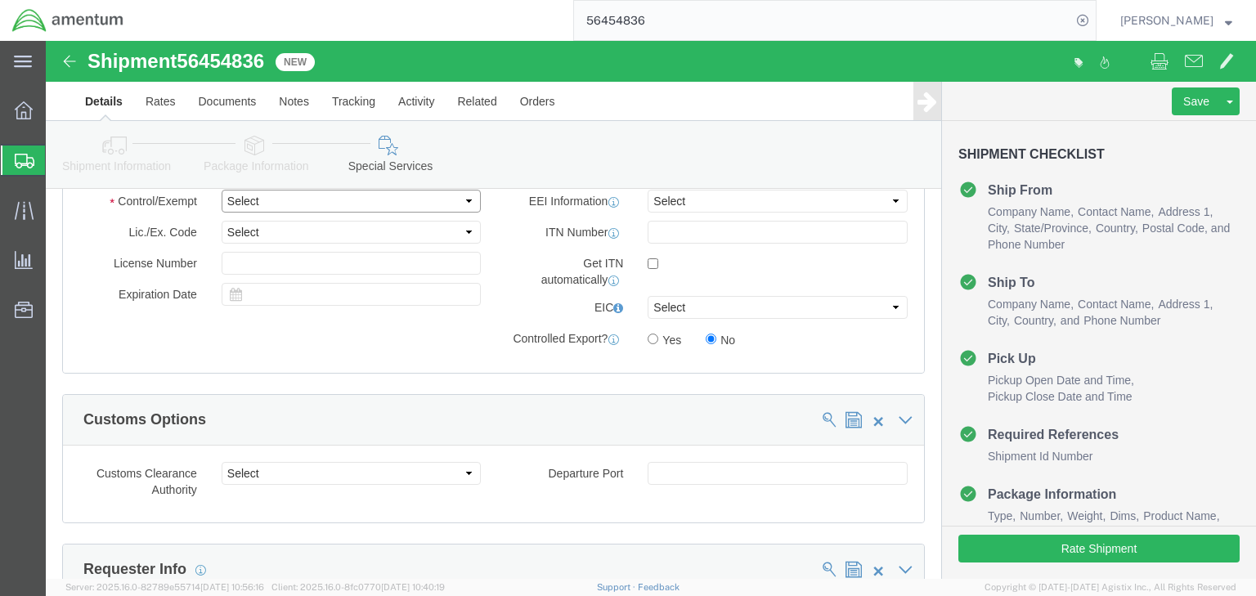
click select "Select ATF BIS DEA EPA FDA FTR ITAR OFAC Other (OPA)"
select select "FTR"
click select "Select ATF BIS DEA EPA FDA FTR ITAR OFAC Other (OPA)"
click select "Select 30.2(d)(2) 30.36 30.37(a) 30.37(f) 30.37(g) 30.37(h) 30.37(i) 30.37(j) 3…"
select select "30.2(d)(2)"
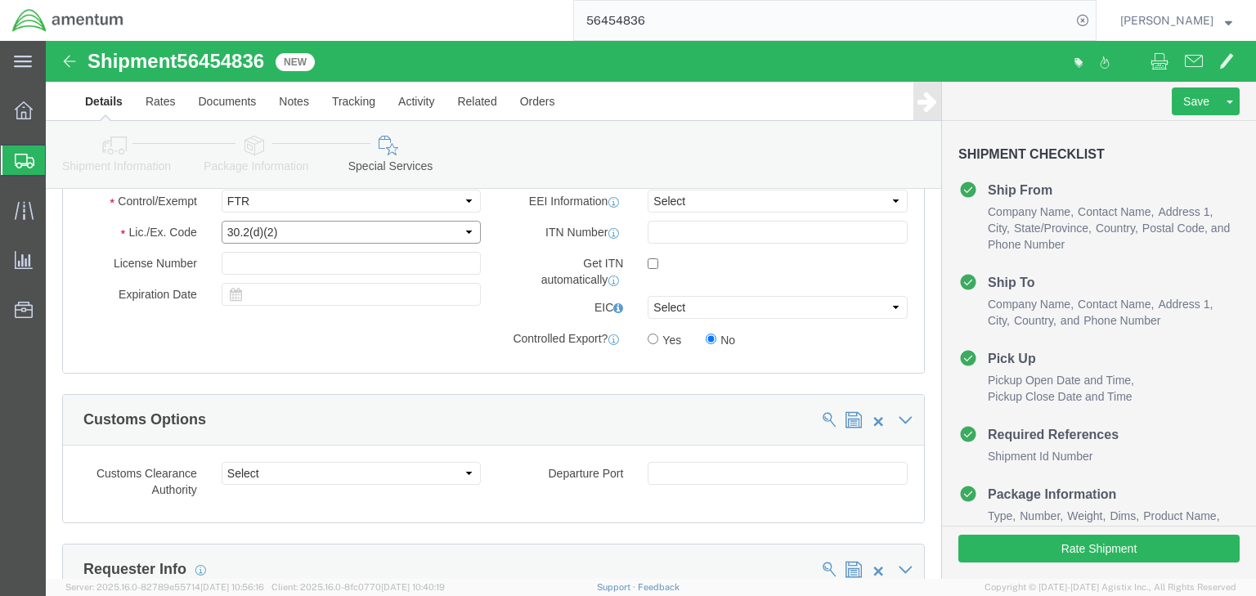
click select "Select 30.2(d)(2) 30.36 30.37(a) 30.37(f) 30.37(g) 30.37(h) 30.37(i) 30.37(j) 3…"
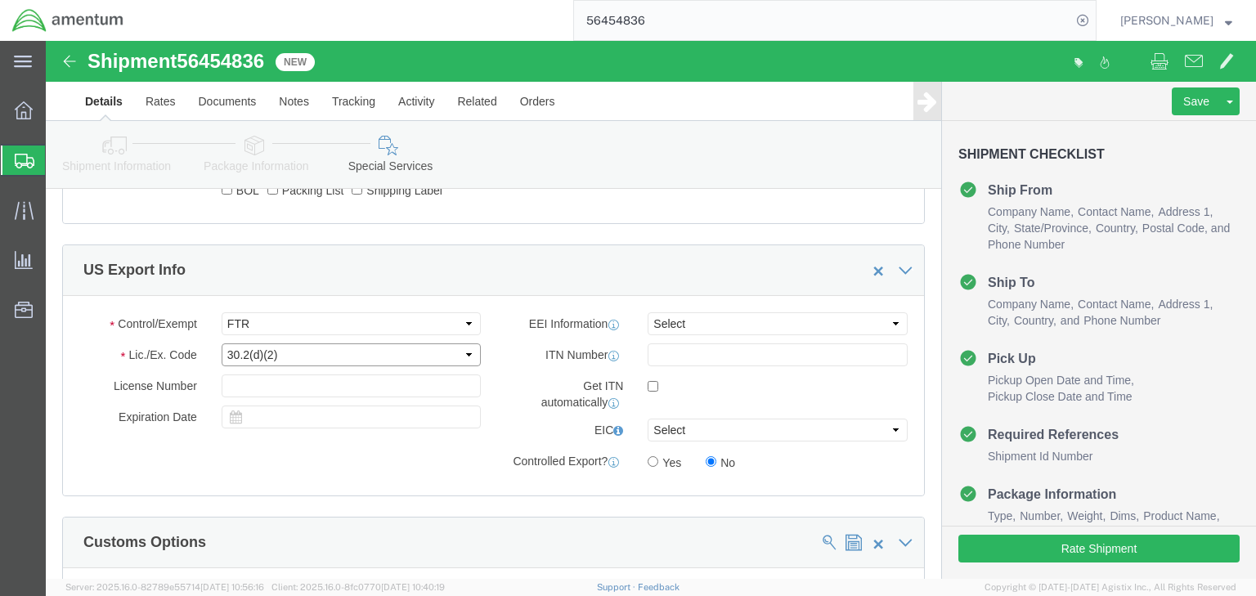
scroll to position [1177, 0]
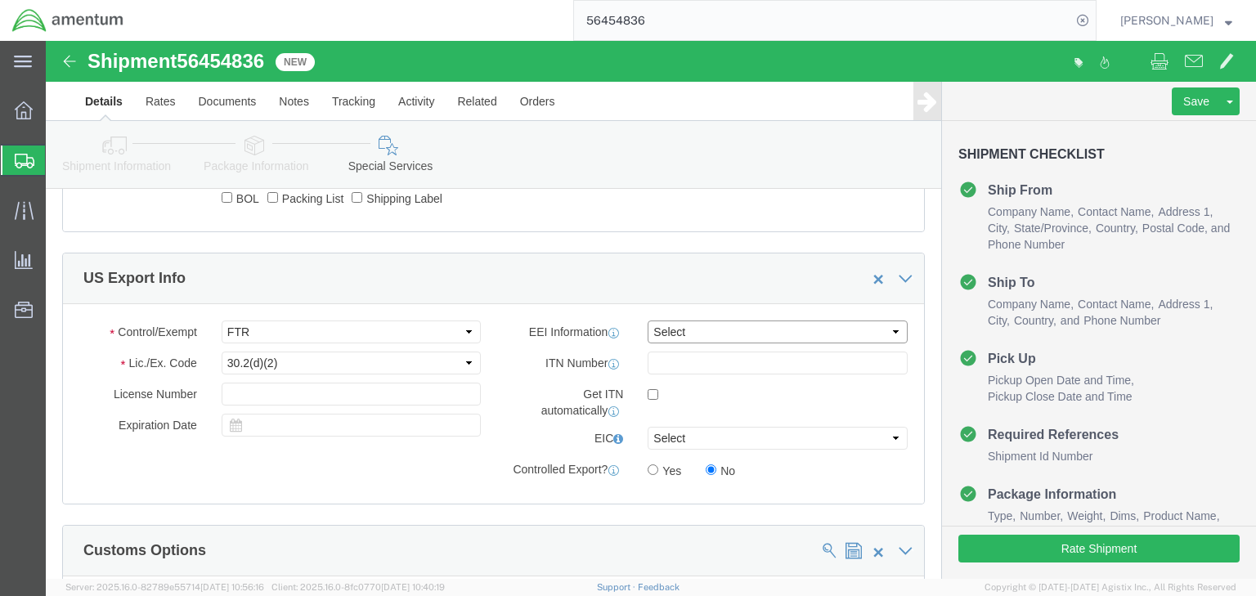
click select "Select AES-Direct EEI Carrier File EEI EEI Exempt"
select select "EXEM"
click select "Select AES-Direct EEI Carrier File EEI EEI Exempt"
click icon
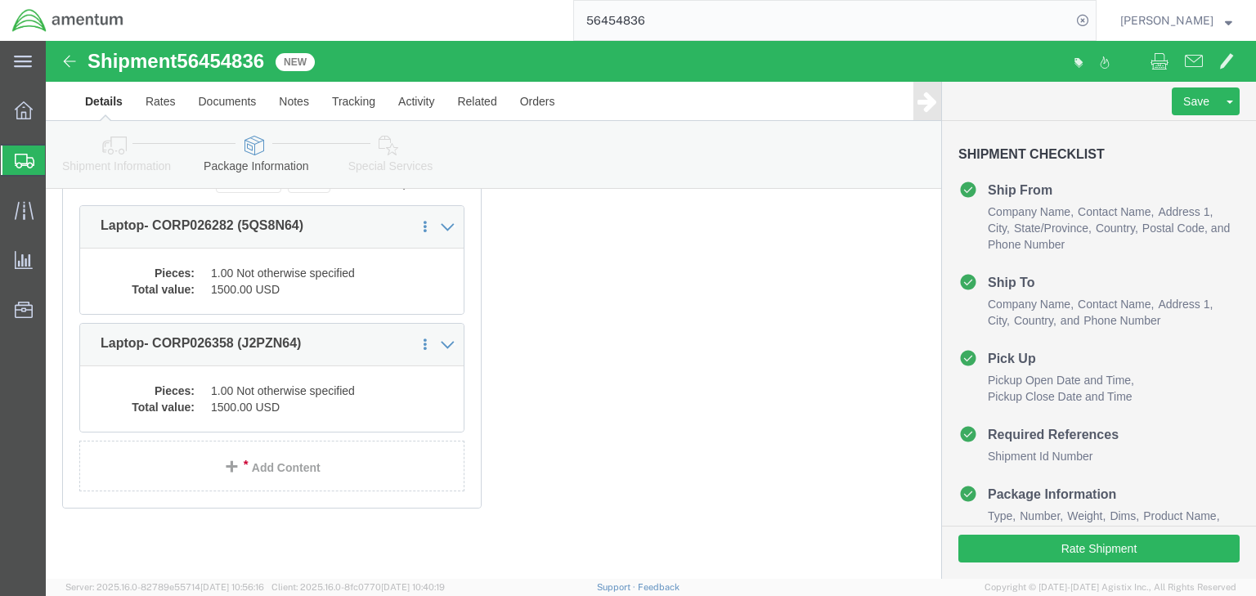
click icon
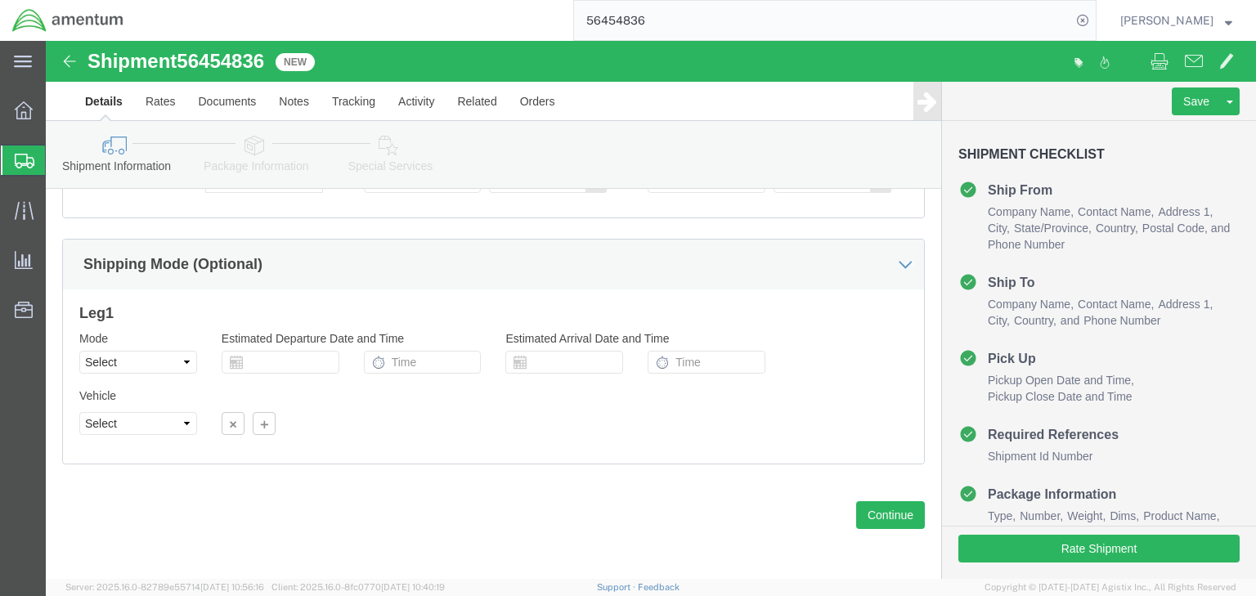
click at [58, 155] on span "Shipments" at bounding box center [51, 160] width 13 height 33
